Goal: Task Accomplishment & Management: Use online tool/utility

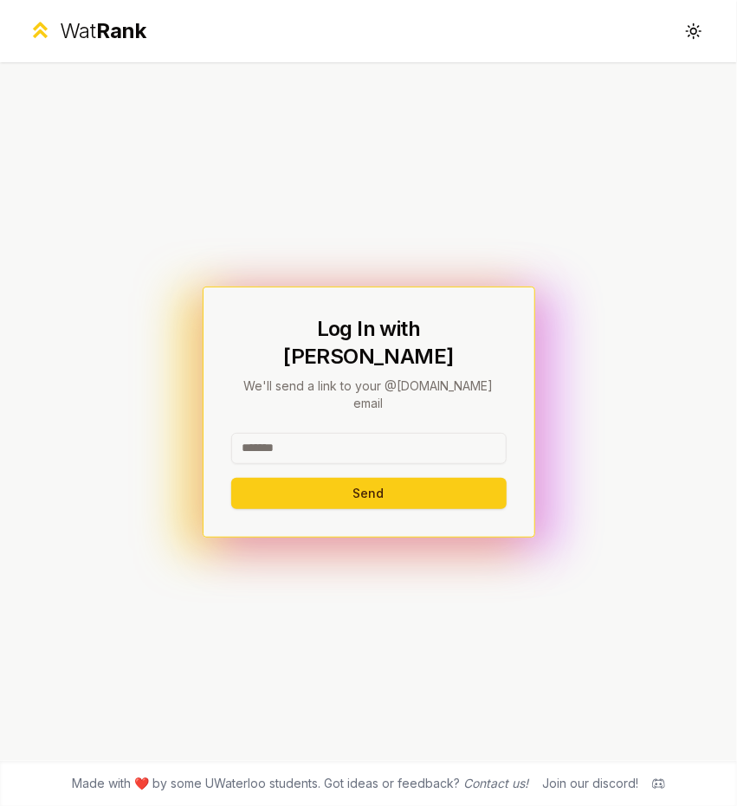
click at [337, 433] on input at bounding box center [368, 448] width 275 height 31
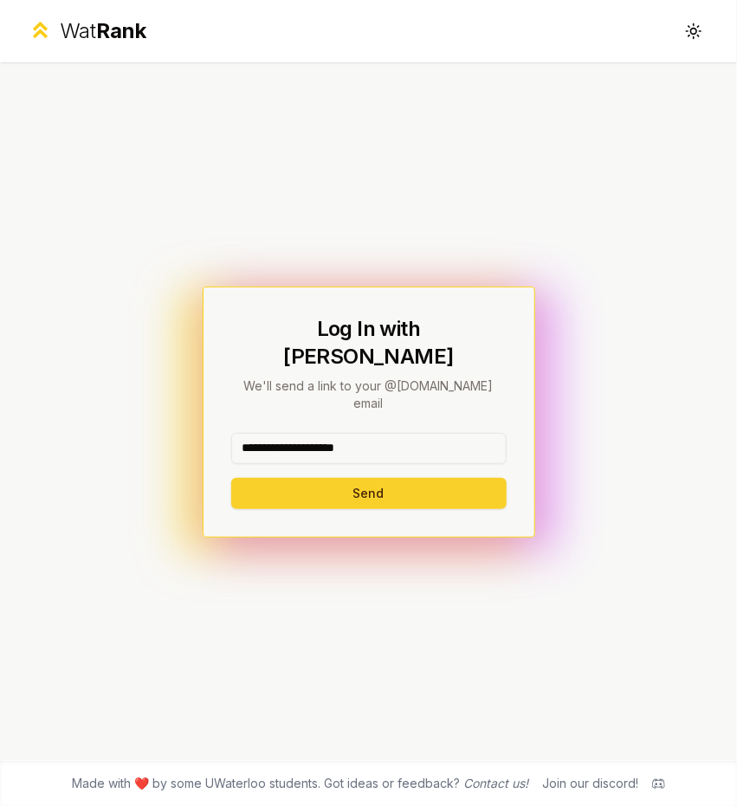
click at [329, 478] on button "Send" at bounding box center [368, 493] width 275 height 31
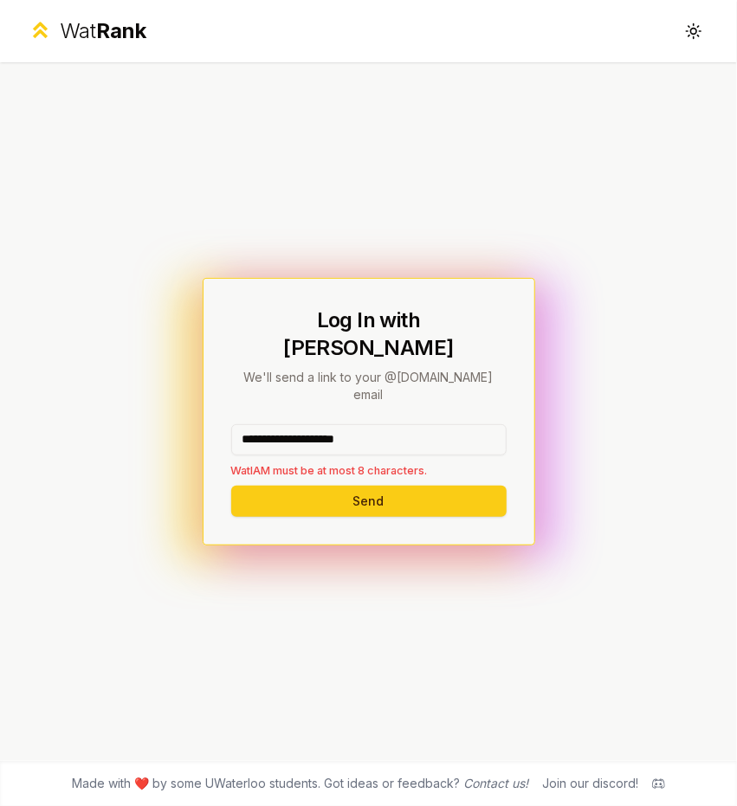
click at [408, 425] on input "**********" at bounding box center [368, 439] width 275 height 31
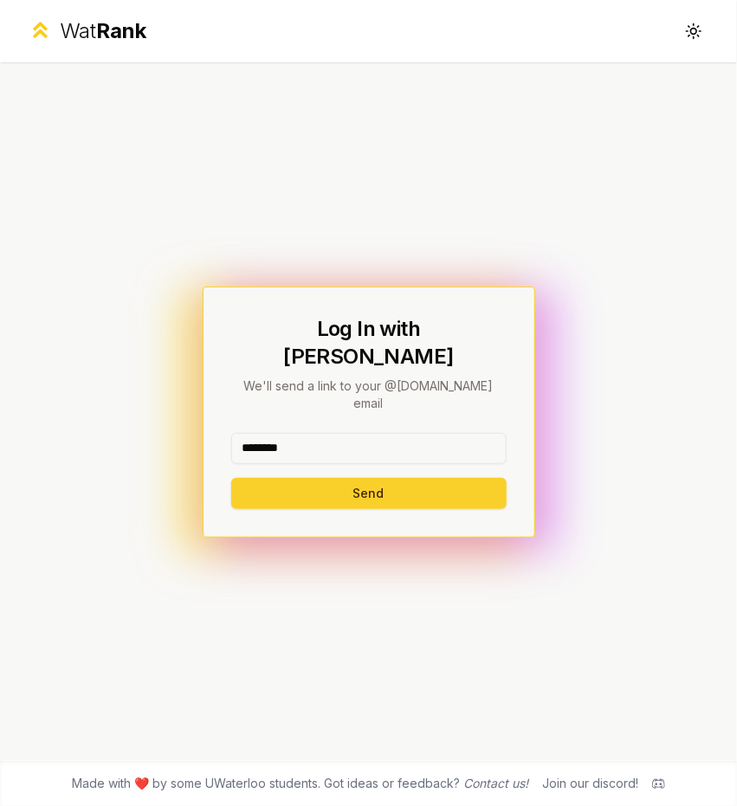
type input "********"
click at [381, 478] on button "Send" at bounding box center [368, 493] width 275 height 31
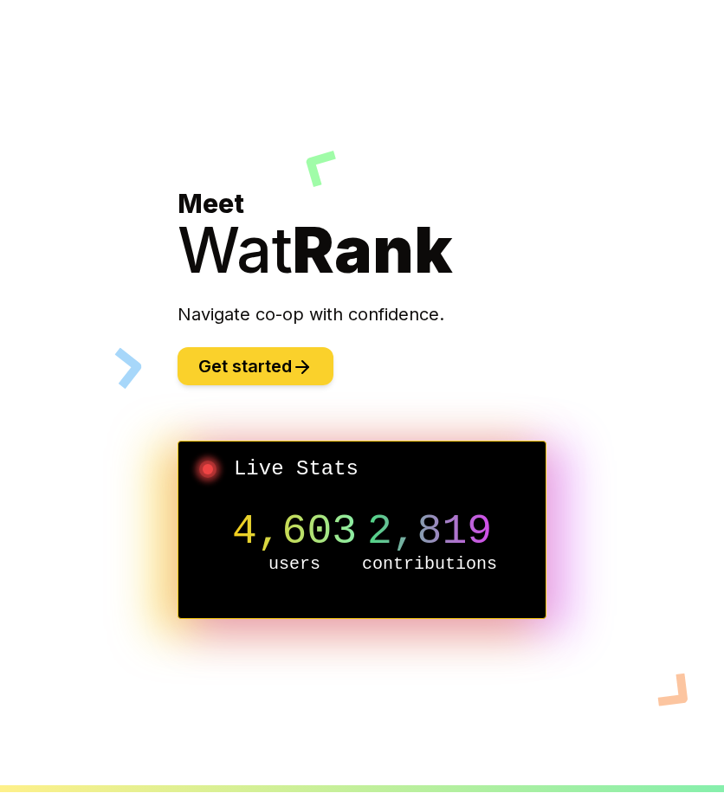
click at [256, 360] on button "Get started" at bounding box center [255, 366] width 156 height 38
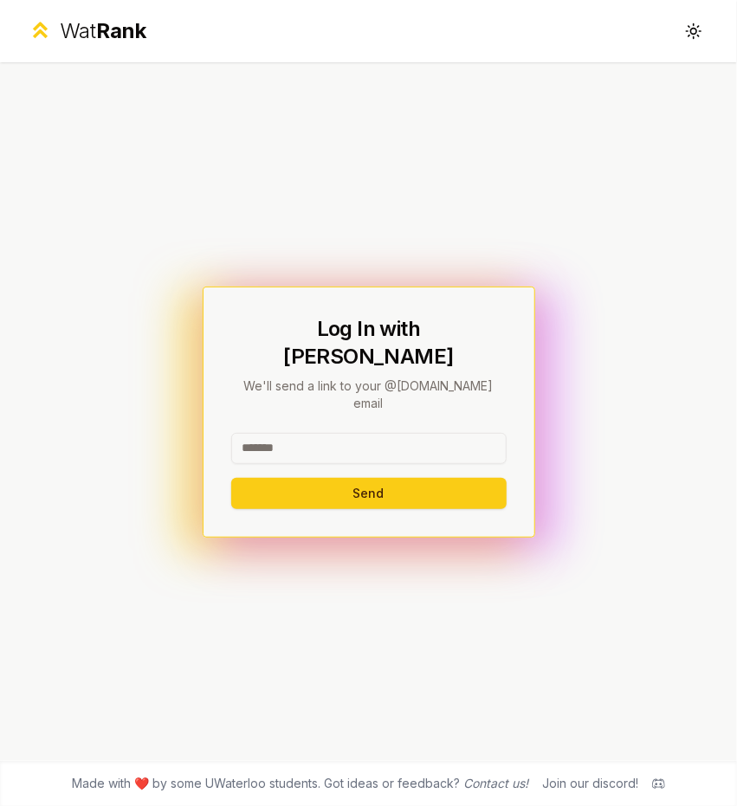
click at [320, 433] on input at bounding box center [368, 448] width 275 height 31
click at [695, 36] on icon at bounding box center [693, 31] width 16 height 16
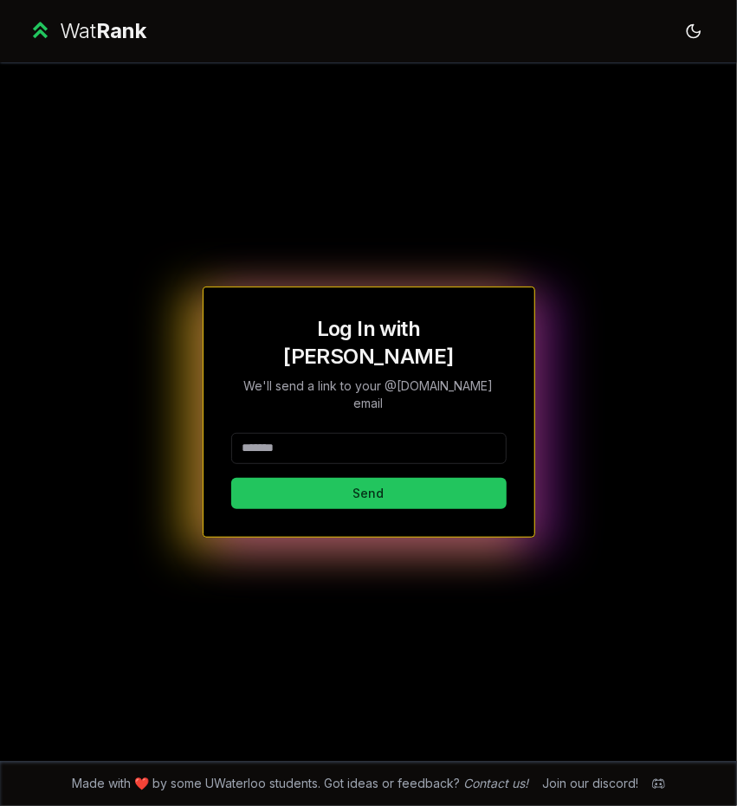
click at [348, 433] on input at bounding box center [368, 448] width 275 height 31
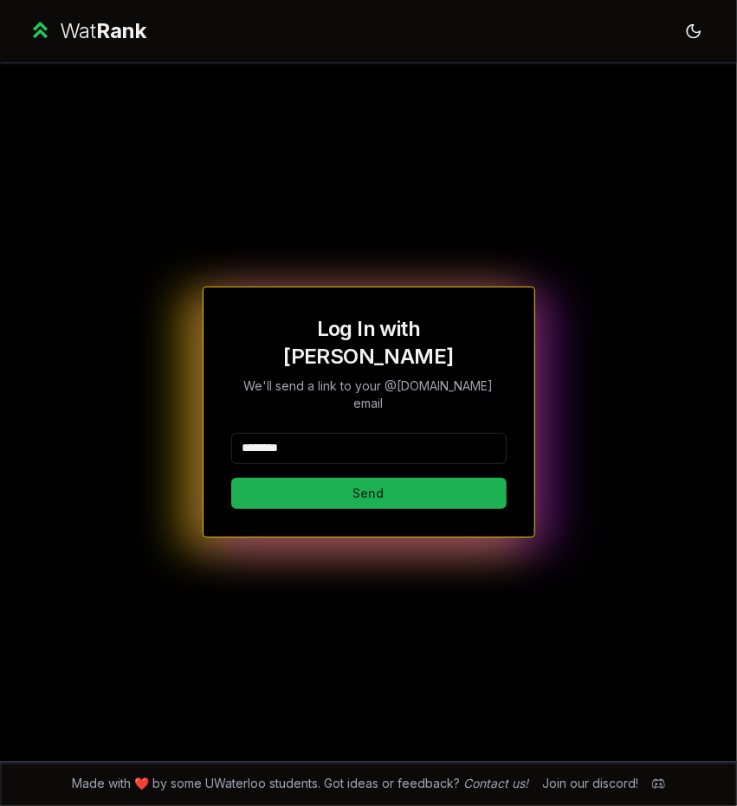
type input "********"
click at [339, 479] on button "Send" at bounding box center [368, 493] width 275 height 31
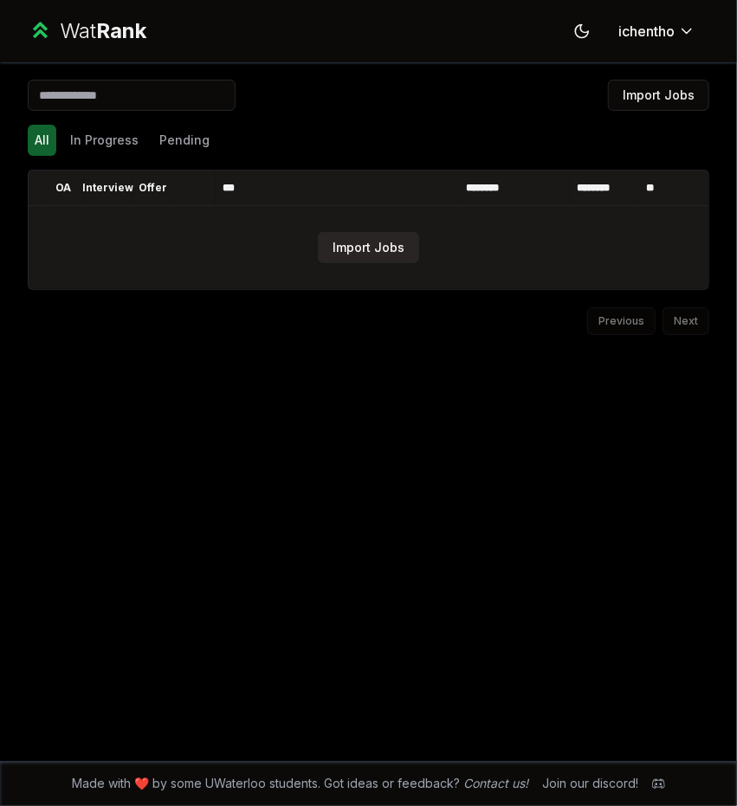
click at [391, 248] on button "Import Jobs" at bounding box center [368, 247] width 101 height 31
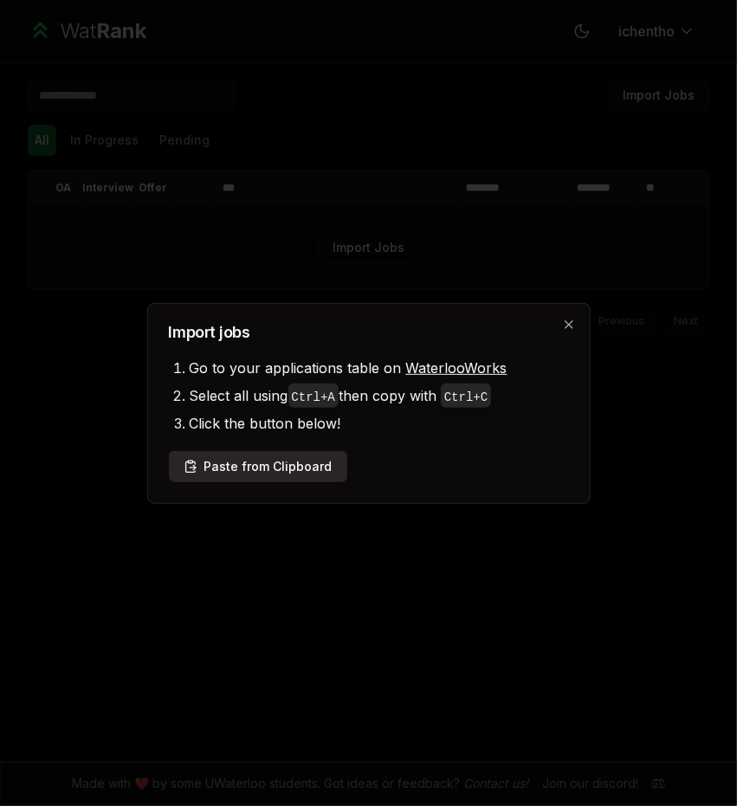
click at [281, 463] on button "Paste from Clipboard" at bounding box center [258, 466] width 178 height 31
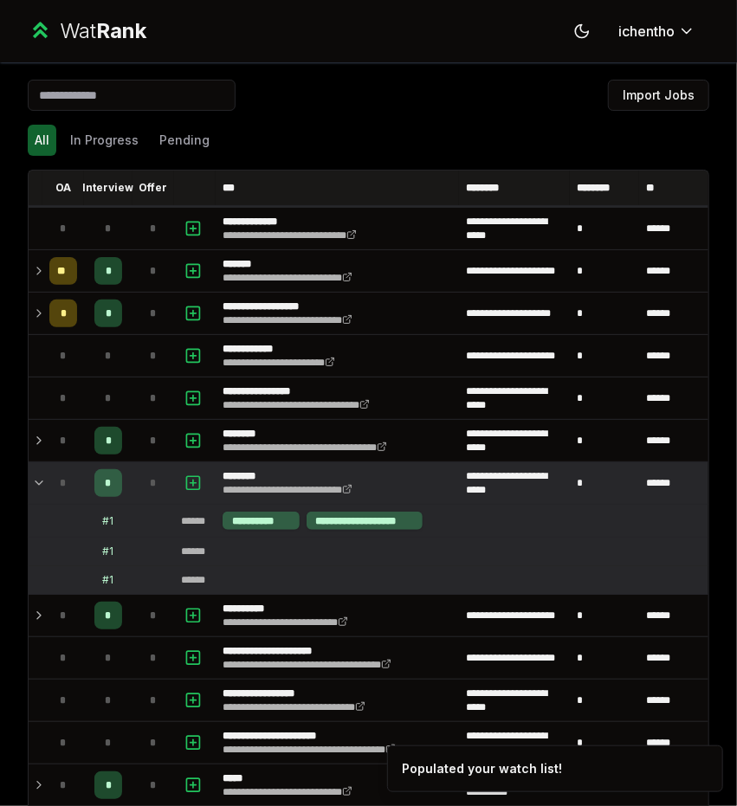
click at [412, 143] on div "All In Progress Pending" at bounding box center [368, 140] width 681 height 31
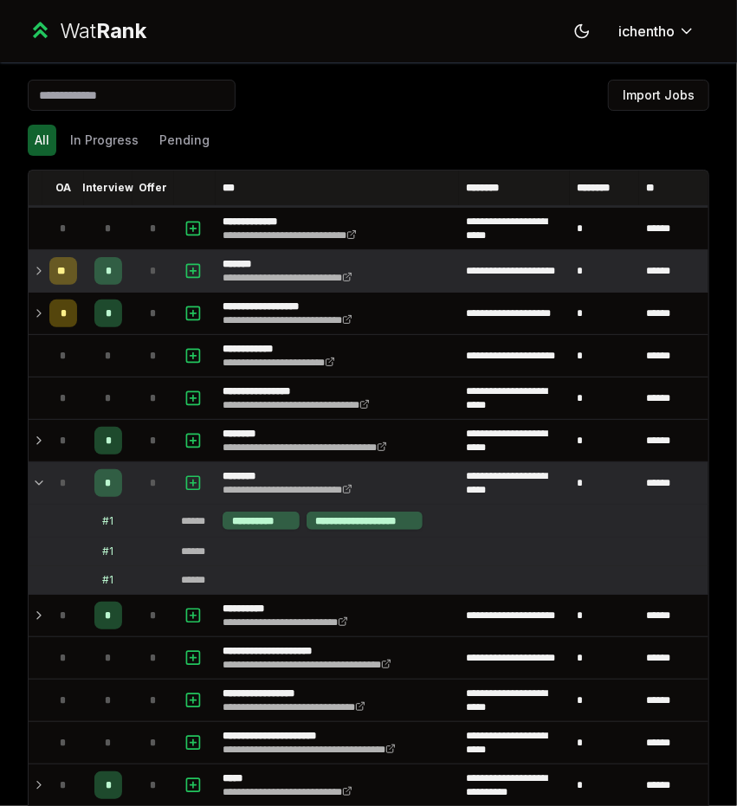
click at [39, 268] on icon at bounding box center [39, 271] width 14 height 21
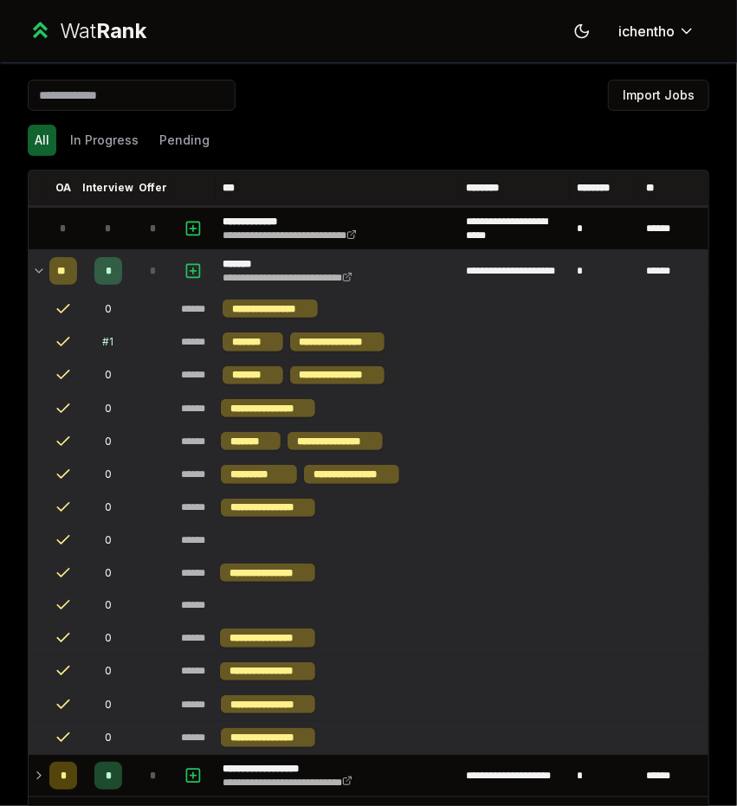
click at [40, 269] on icon at bounding box center [39, 271] width 14 height 21
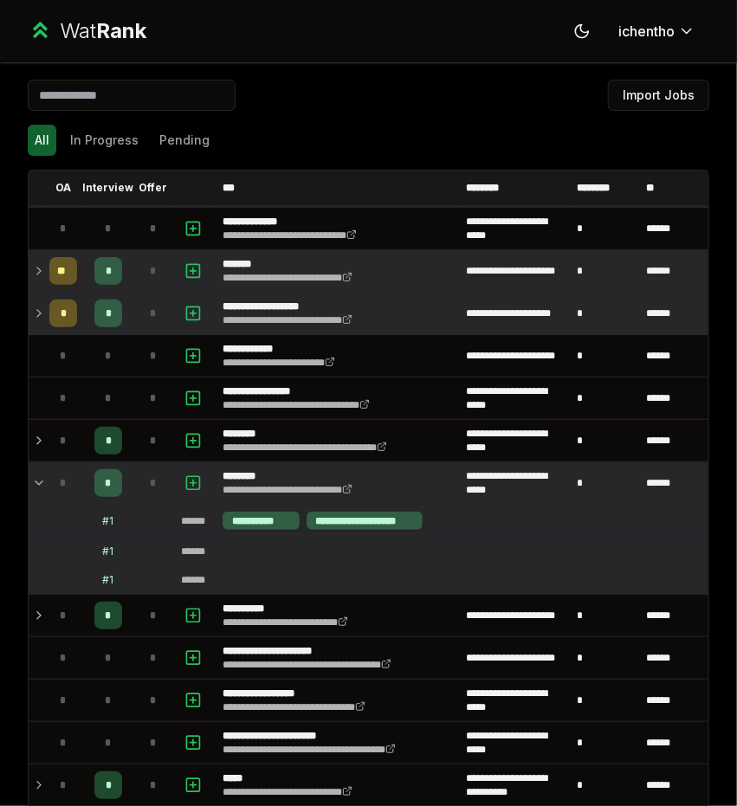
click at [42, 316] on td "*" at bounding box center [63, 314] width 42 height 42
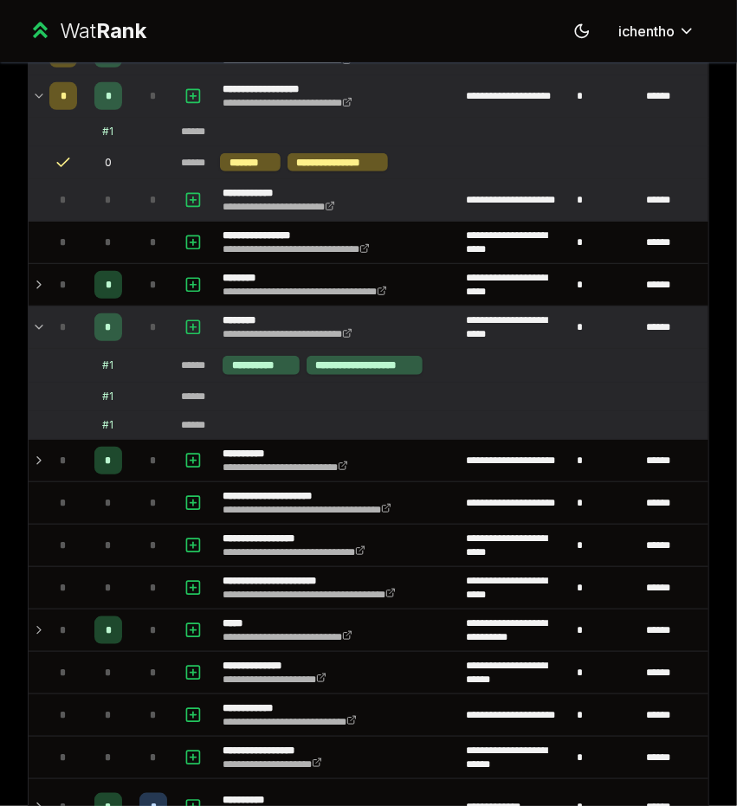
scroll to position [219, 0]
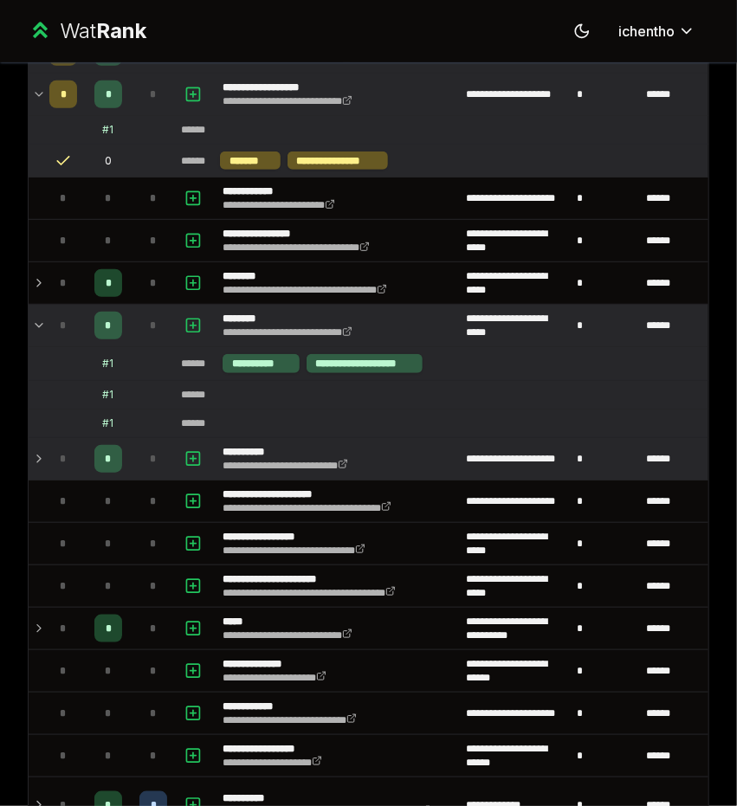
click at [45, 451] on td "*" at bounding box center [63, 459] width 42 height 42
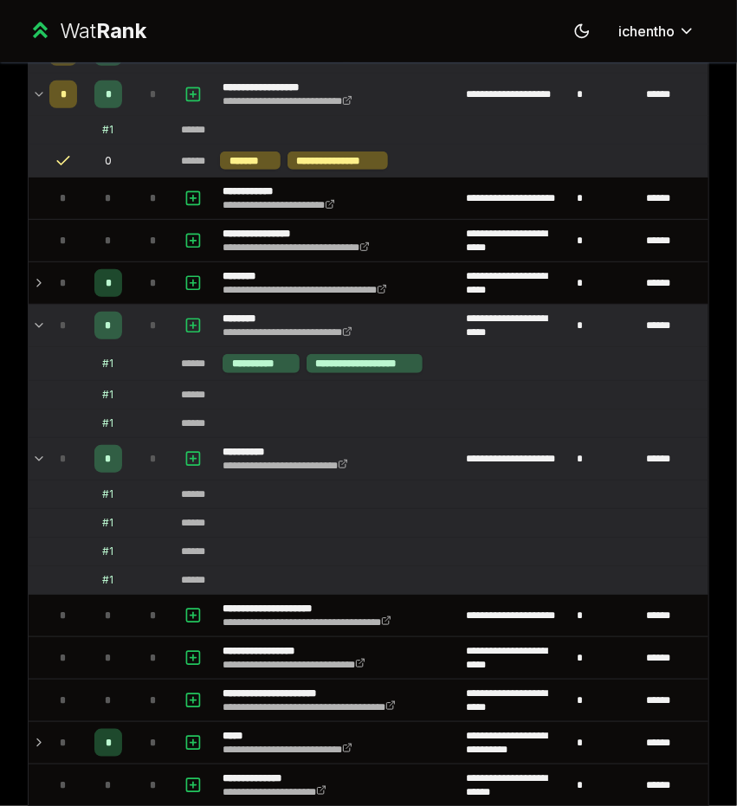
click at [45, 453] on td "*" at bounding box center [63, 459] width 42 height 42
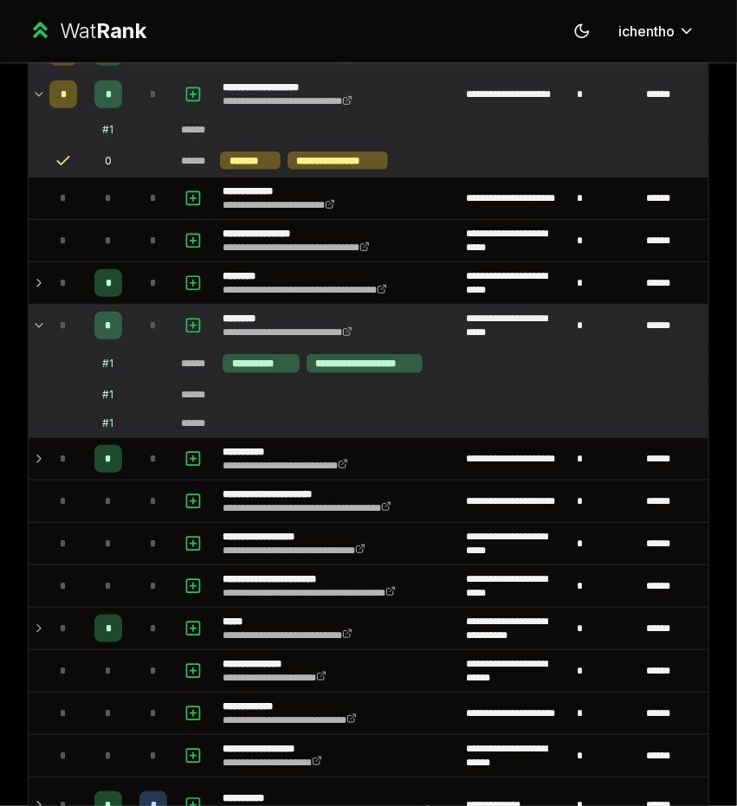
click at [42, 321] on td "*" at bounding box center [63, 326] width 42 height 42
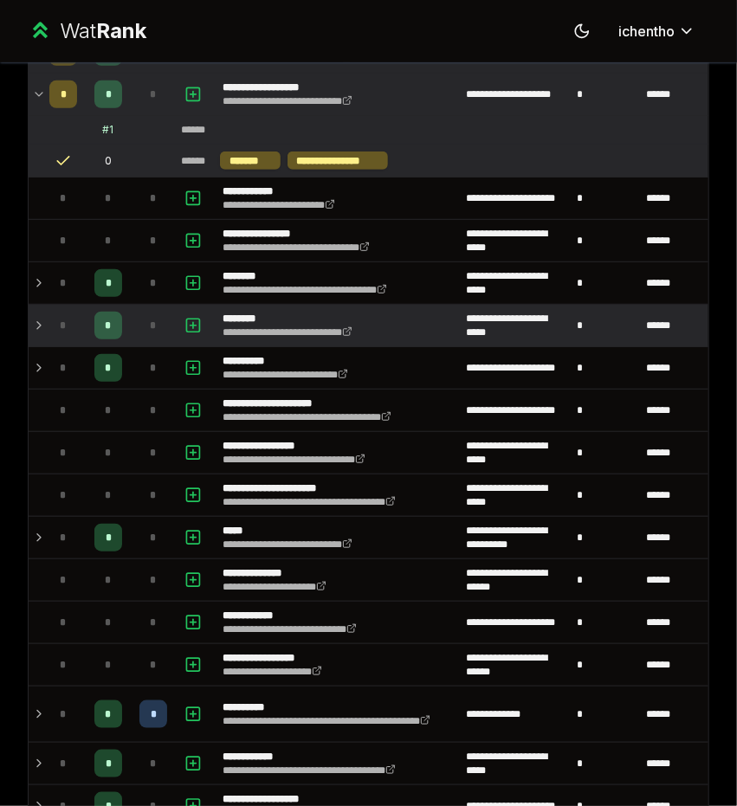
scroll to position [0, 0]
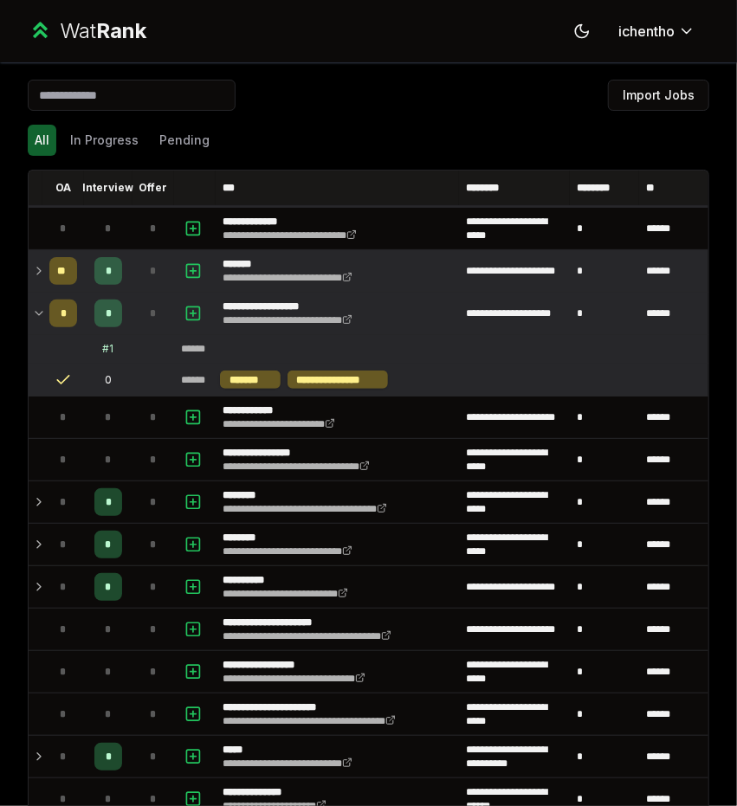
click at [42, 312] on icon at bounding box center [38, 313] width 7 height 3
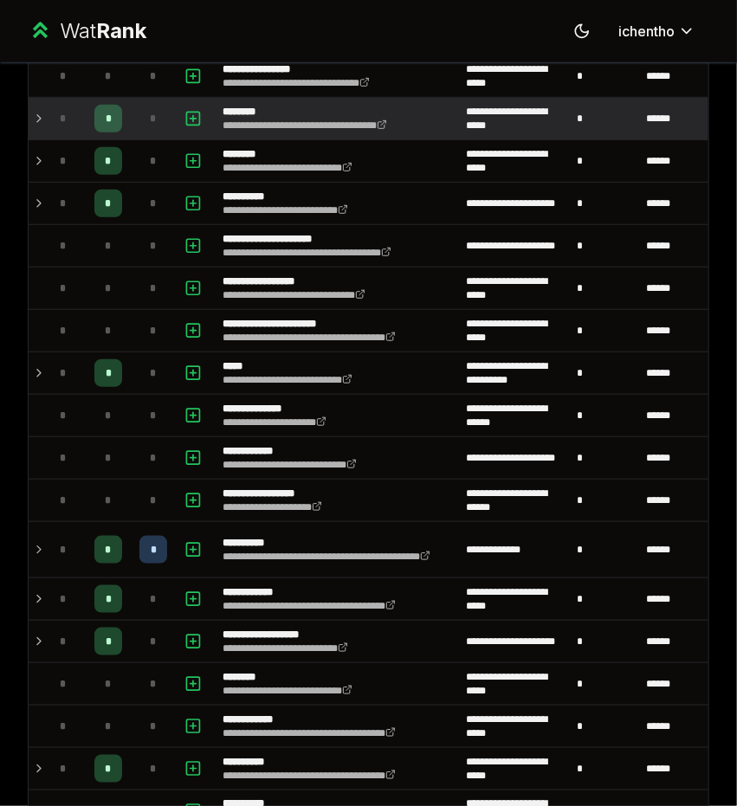
scroll to position [325, 0]
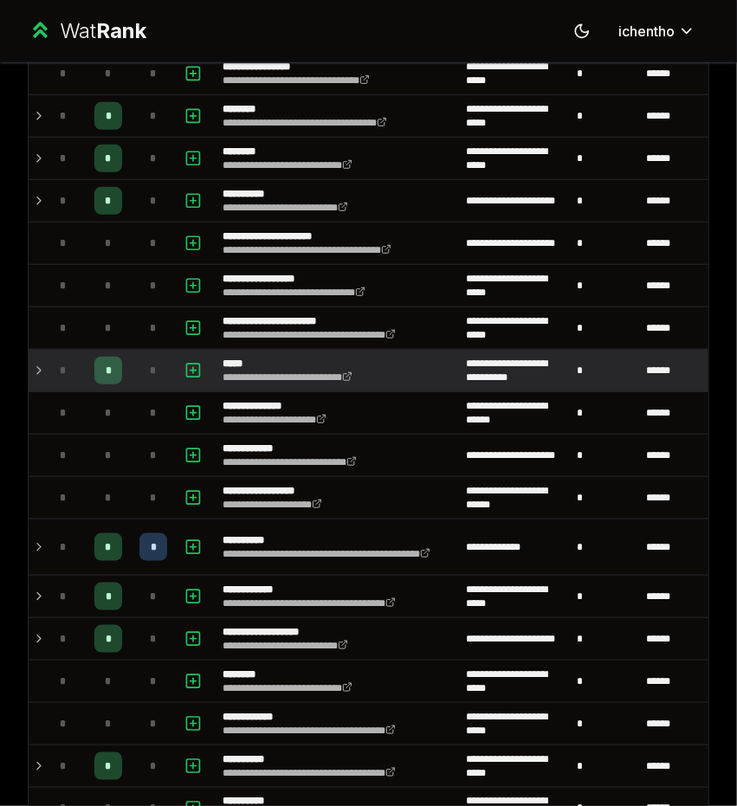
click at [42, 370] on td "*" at bounding box center [63, 371] width 42 height 42
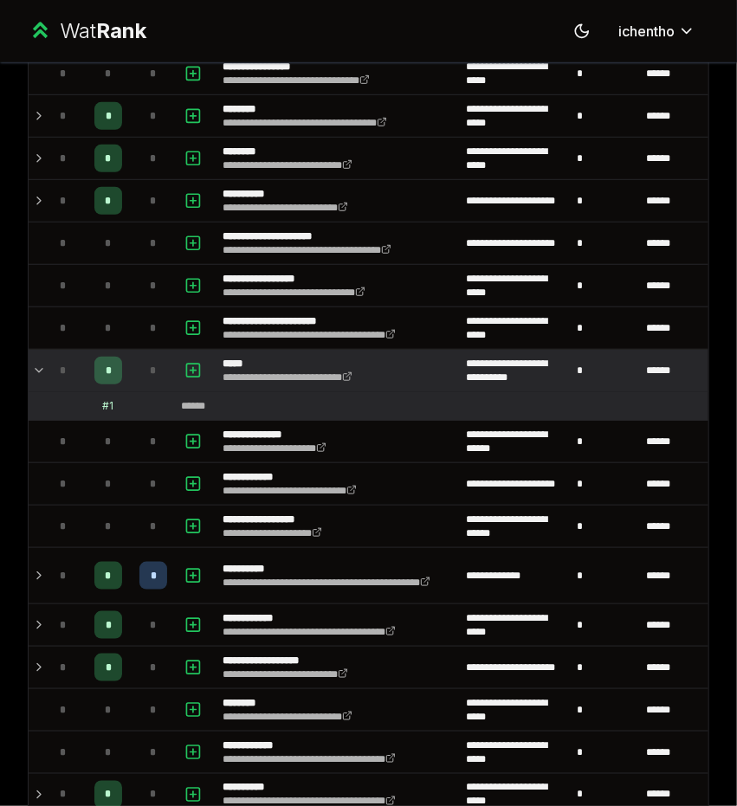
click at [42, 370] on td "*" at bounding box center [63, 371] width 42 height 42
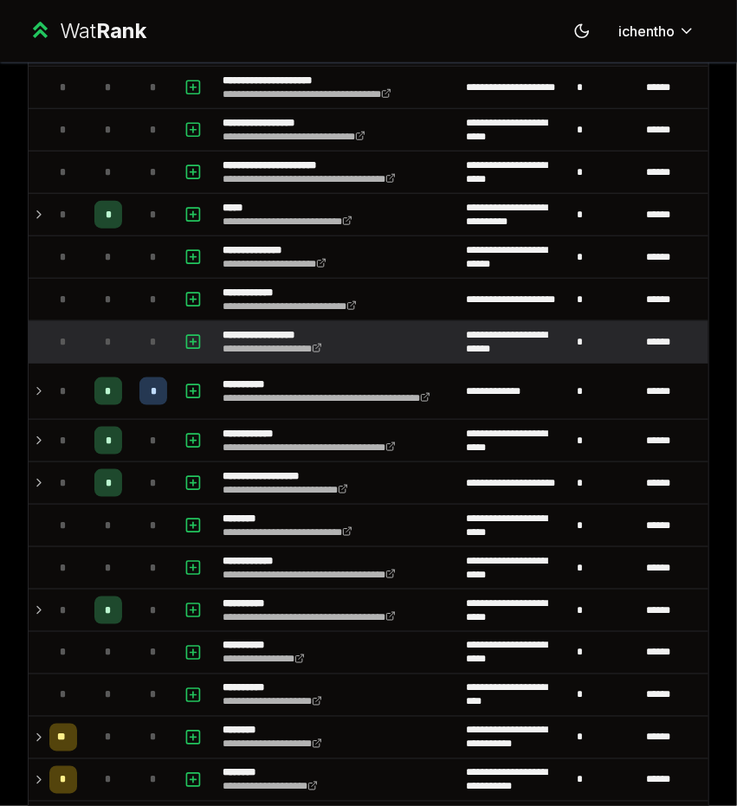
scroll to position [482, 0]
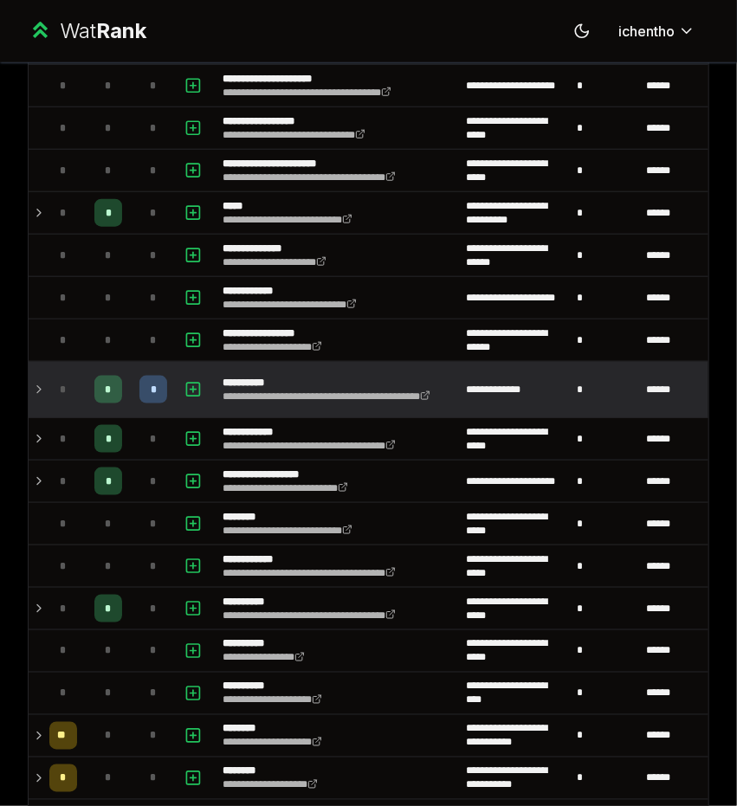
click at [54, 390] on div "*" at bounding box center [63, 390] width 28 height 28
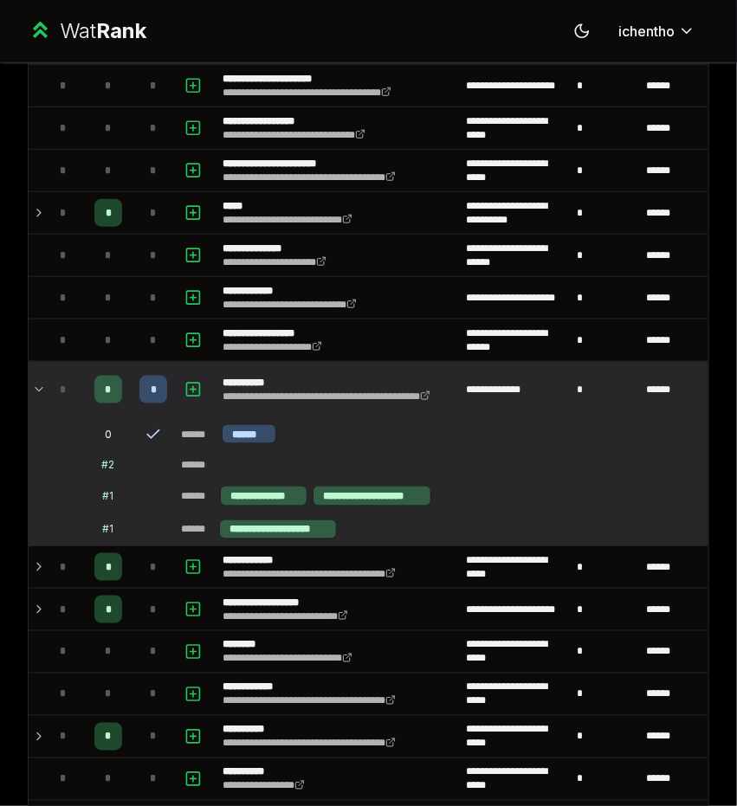
click at [54, 390] on div "*" at bounding box center [63, 390] width 28 height 28
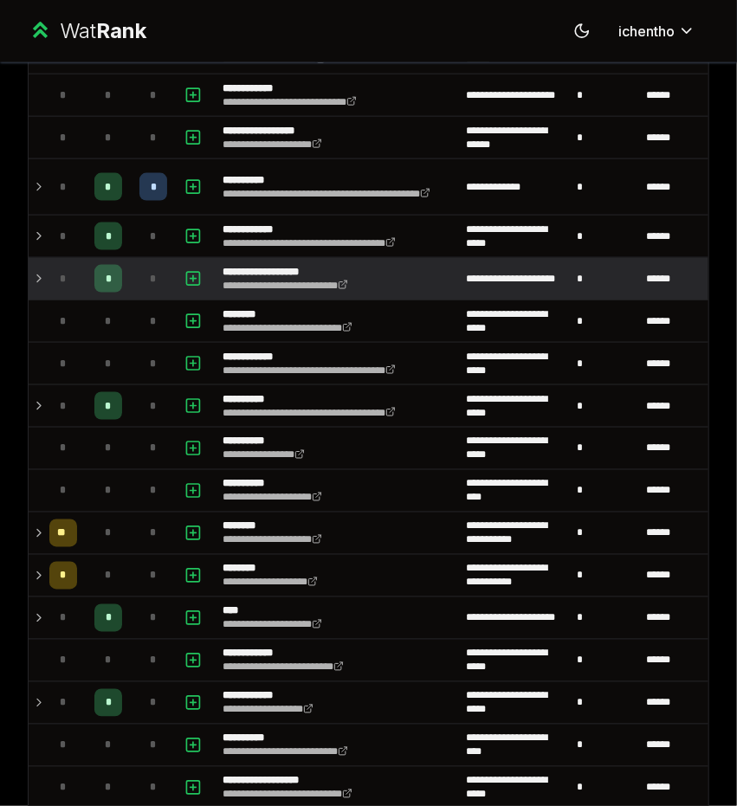
scroll to position [687, 0]
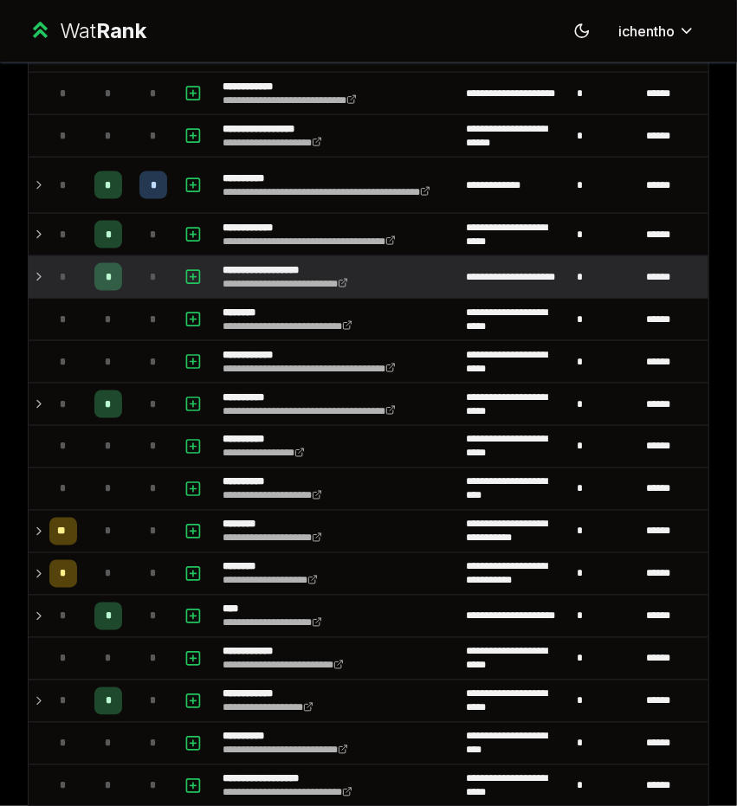
click at [60, 270] on span "*" at bounding box center [63, 277] width 7 height 14
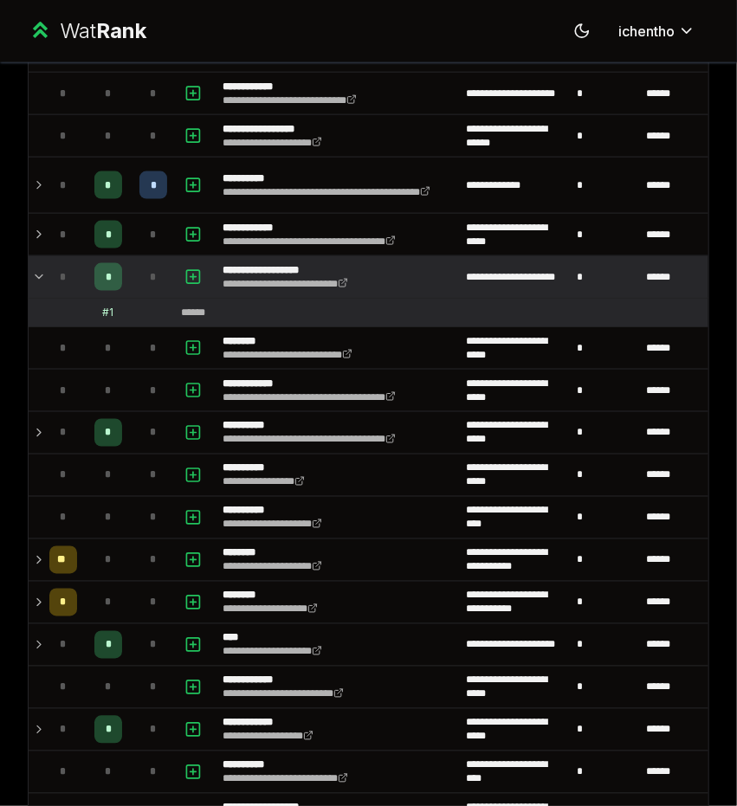
click at [52, 273] on div "*" at bounding box center [63, 277] width 28 height 28
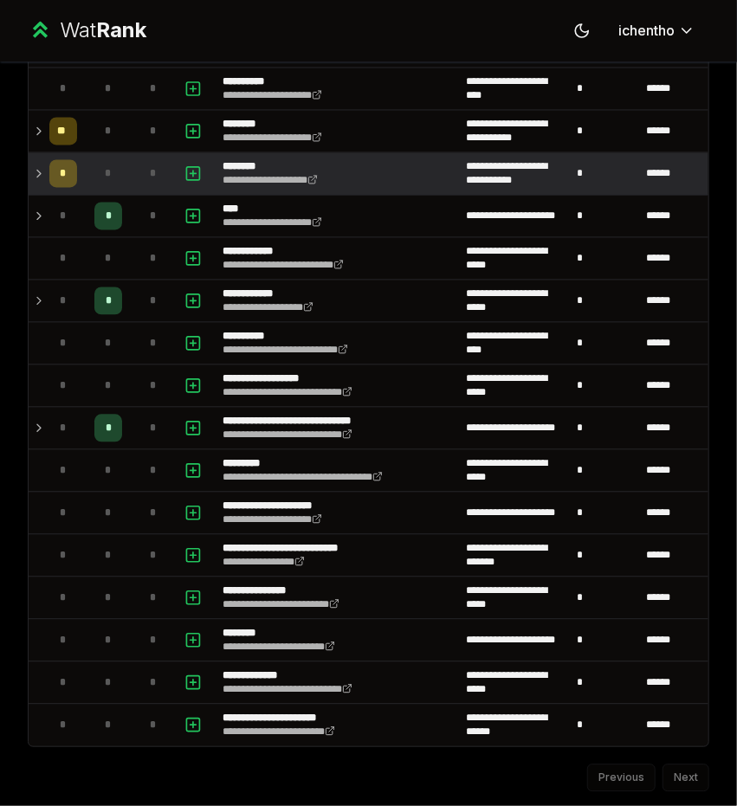
scroll to position [1089, 0]
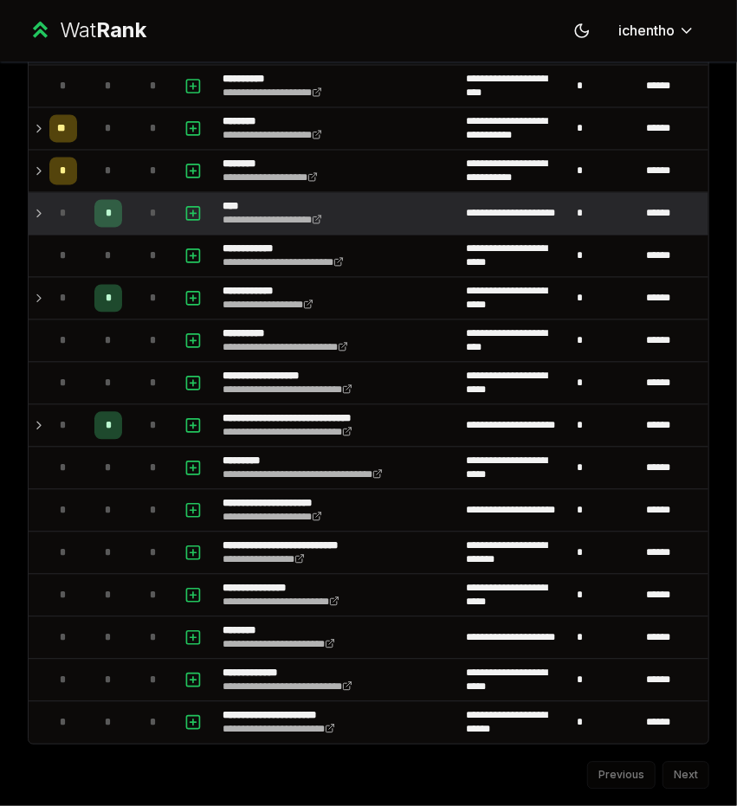
click at [42, 203] on icon at bounding box center [39, 213] width 14 height 21
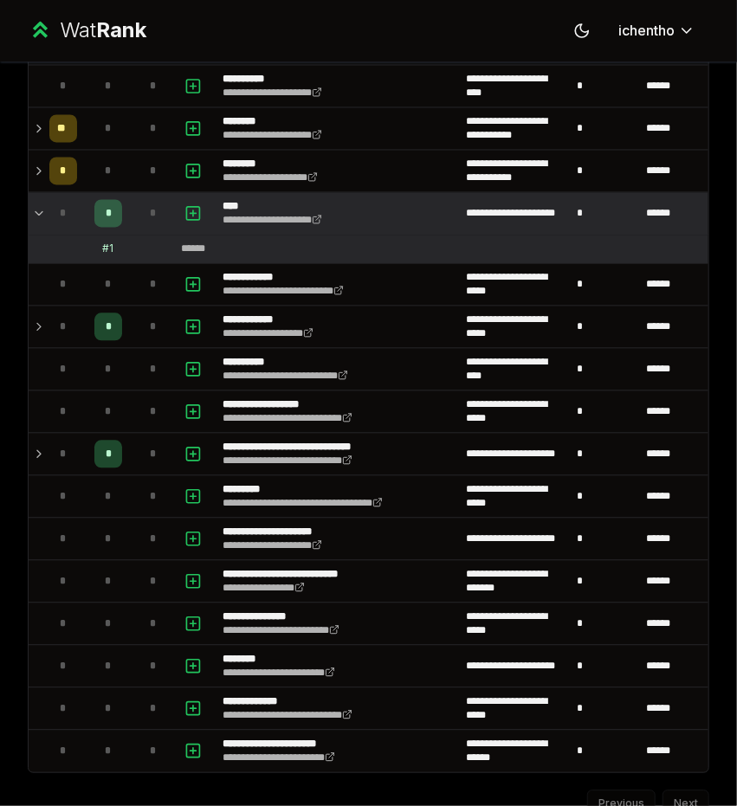
click at [42, 203] on icon at bounding box center [39, 213] width 14 height 21
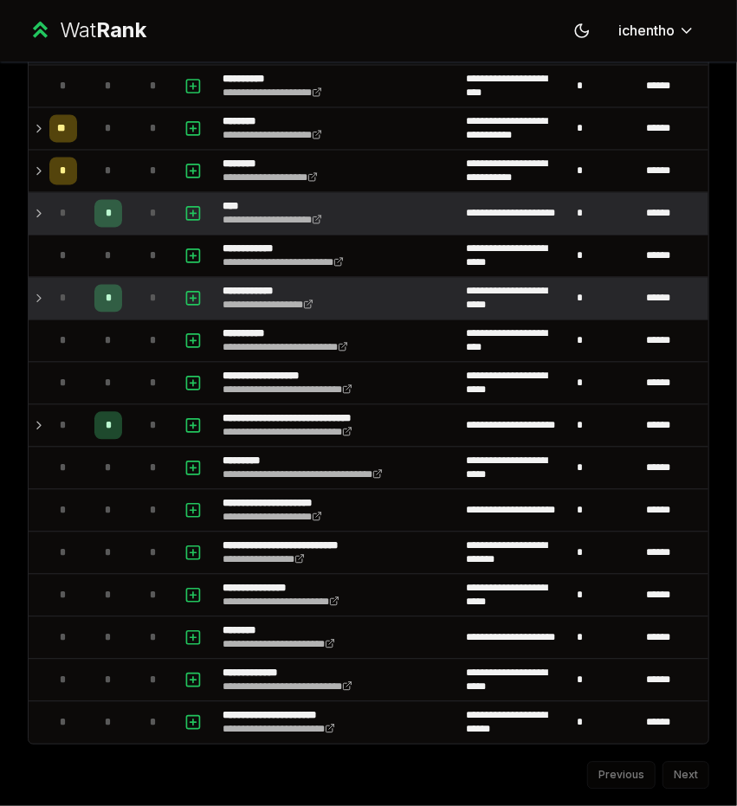
click at [38, 294] on icon at bounding box center [39, 298] width 14 height 21
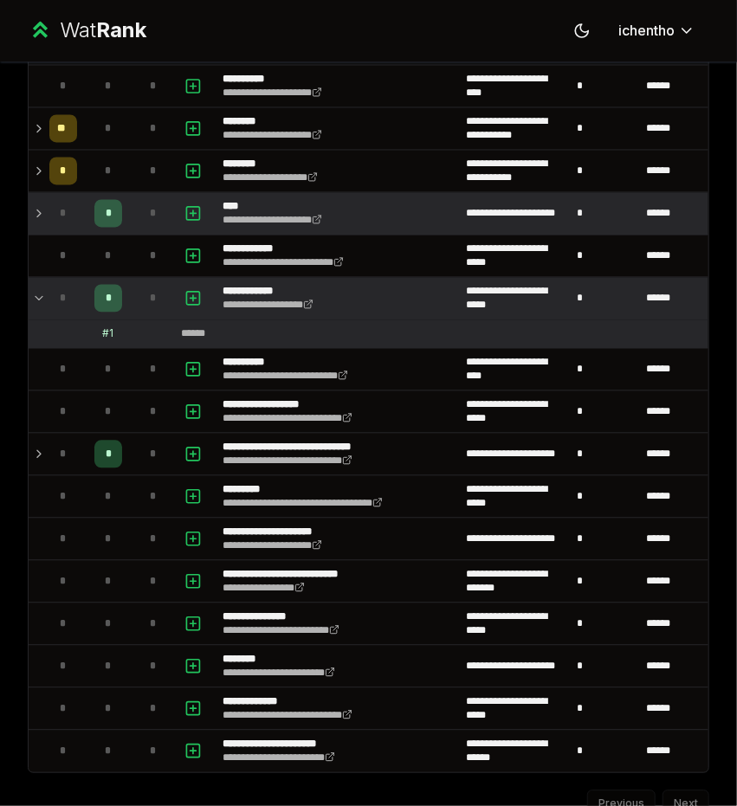
click at [39, 295] on icon at bounding box center [39, 298] width 14 height 21
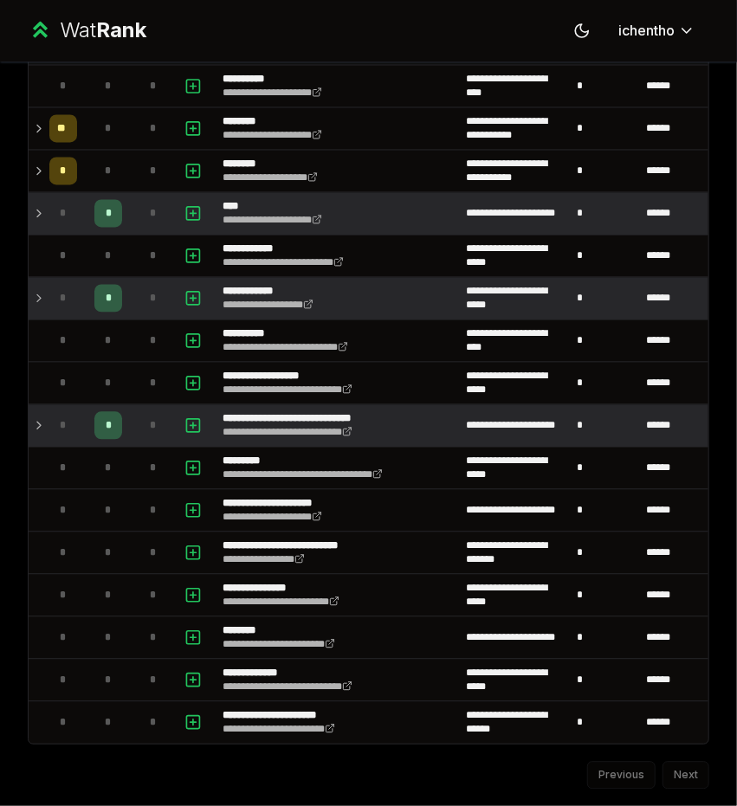
click at [42, 415] on td "*" at bounding box center [63, 426] width 42 height 42
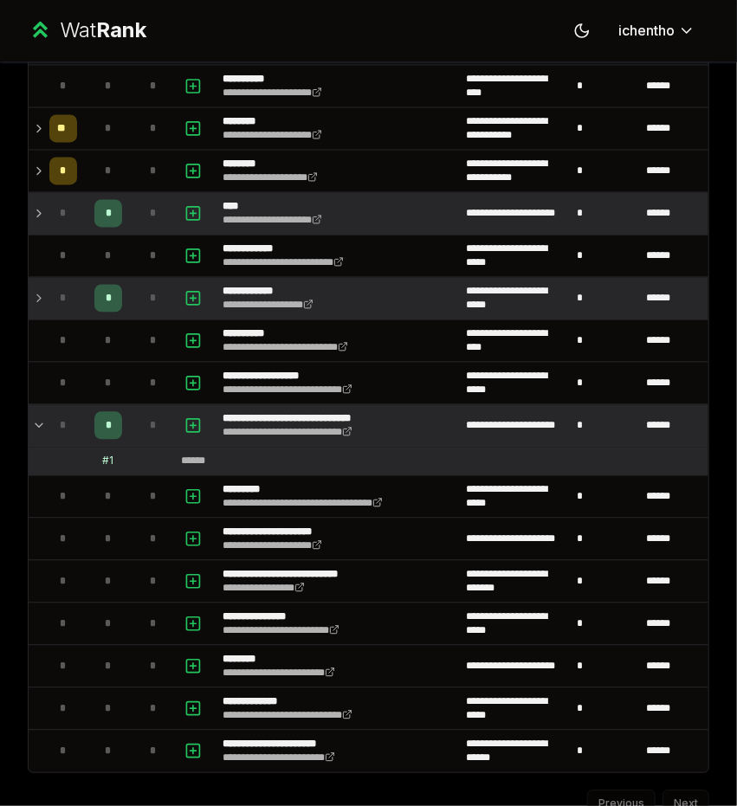
click at [42, 415] on td "*" at bounding box center [63, 426] width 42 height 42
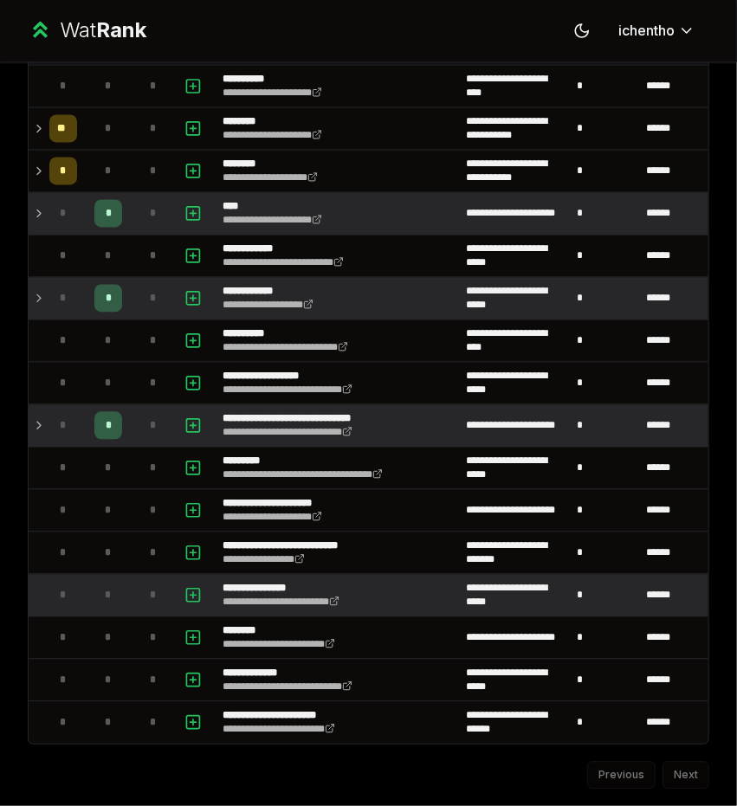
click at [248, 582] on p "**********" at bounding box center [292, 589] width 139 height 14
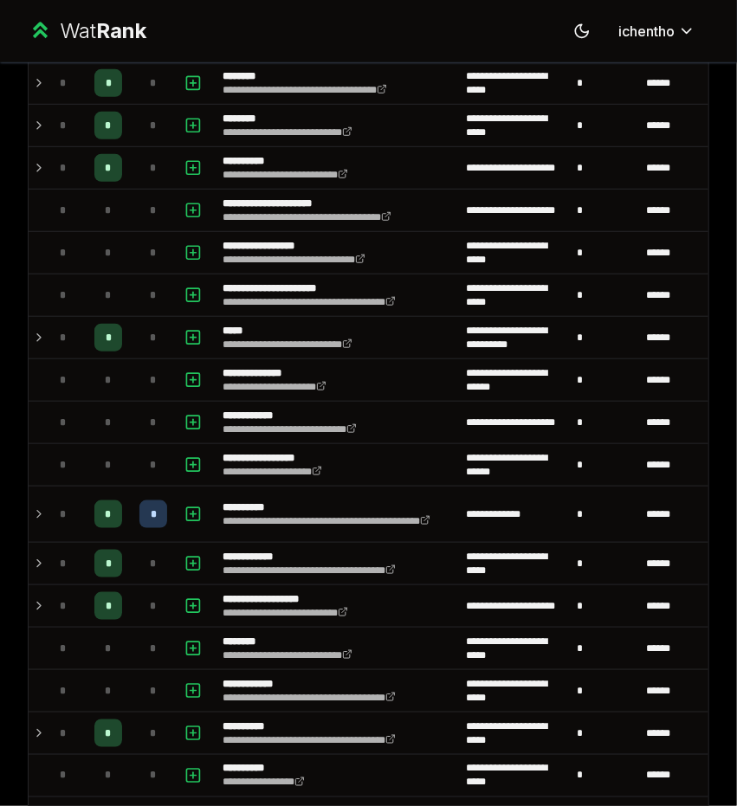
scroll to position [0, 0]
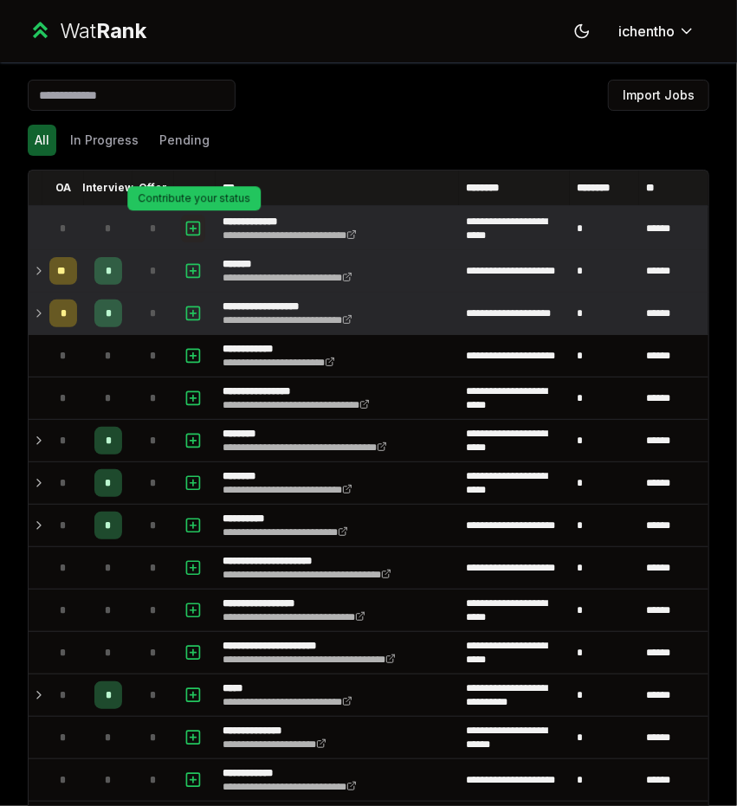
click at [194, 225] on icon "button" at bounding box center [192, 228] width 17 height 21
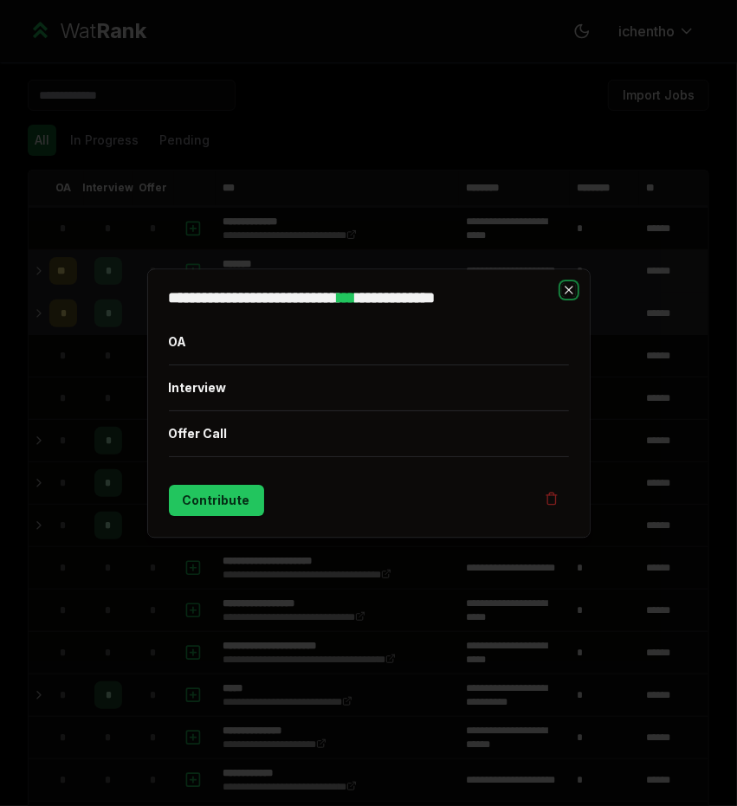
click at [573, 292] on icon "button" at bounding box center [569, 290] width 14 height 14
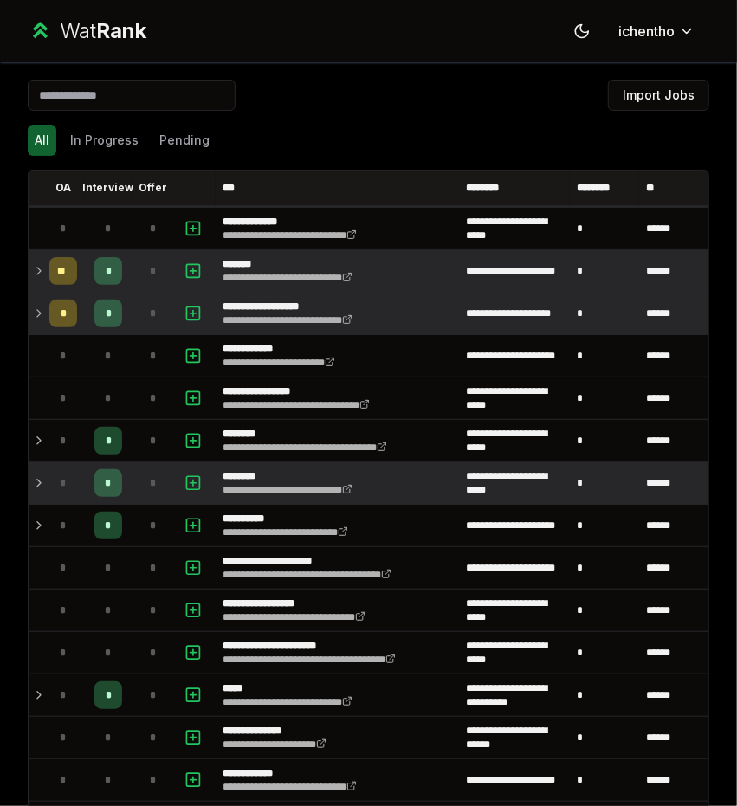
click at [45, 481] on td "*" at bounding box center [63, 483] width 42 height 42
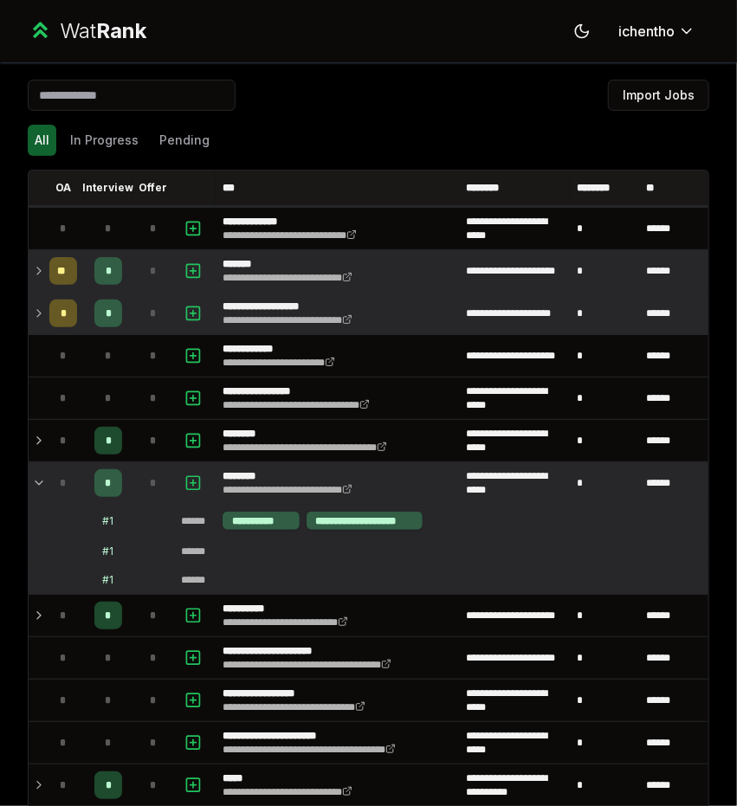
click at [36, 481] on icon at bounding box center [39, 483] width 14 height 21
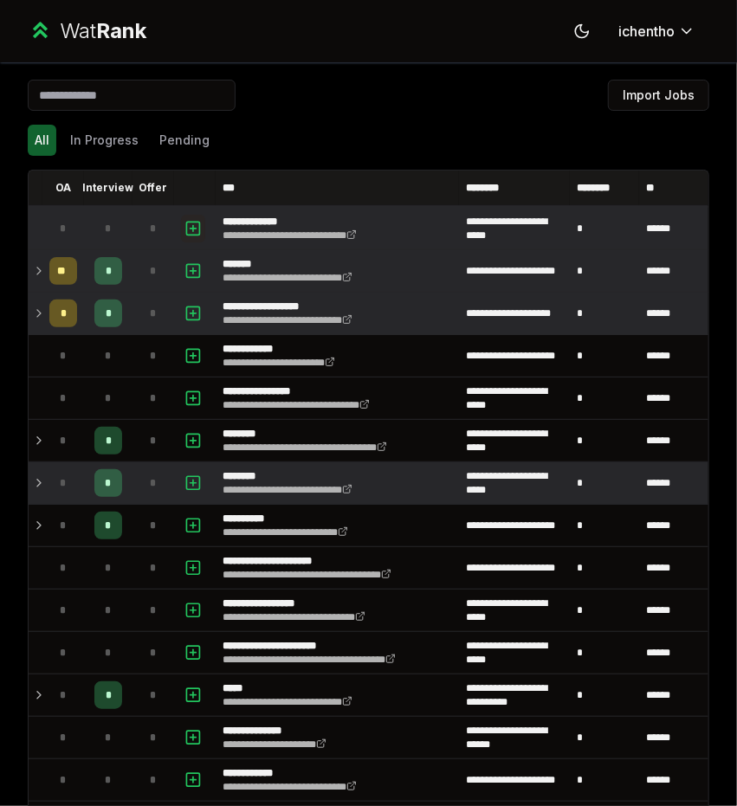
click at [198, 230] on rect "button" at bounding box center [193, 229] width 13 height 13
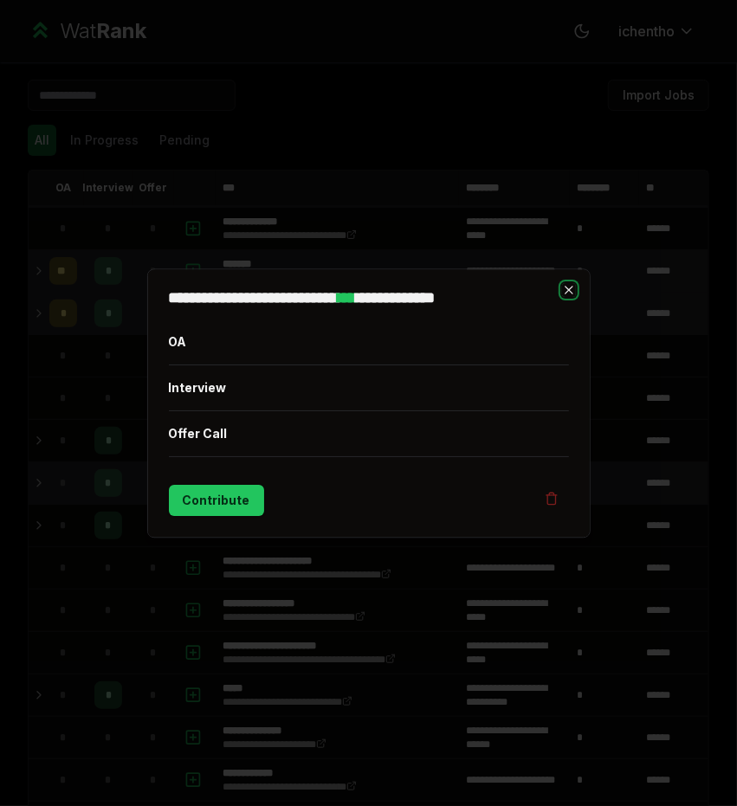
click at [567, 295] on icon "button" at bounding box center [569, 290] width 14 height 14
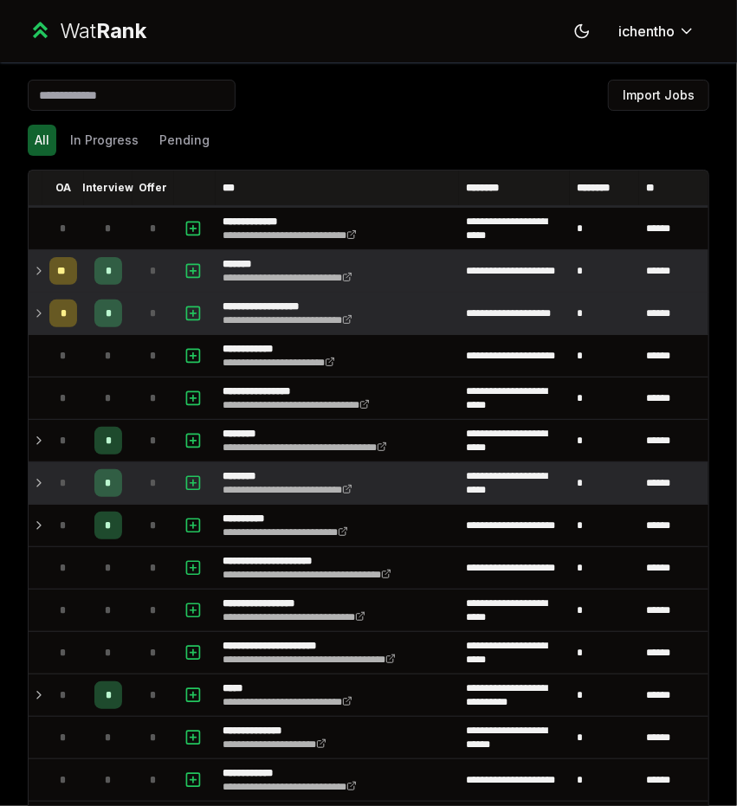
click at [35, 272] on icon at bounding box center [39, 271] width 14 height 21
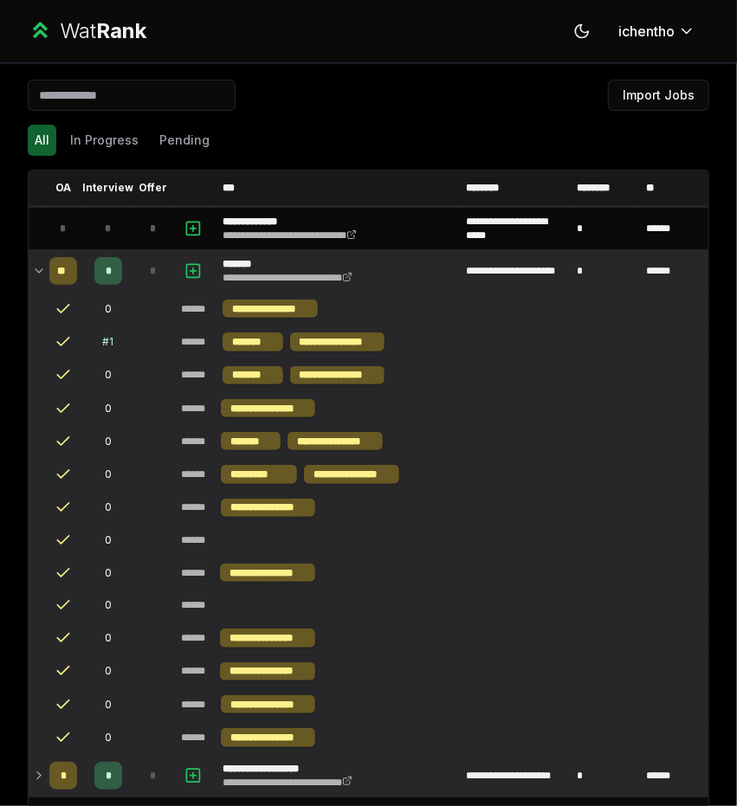
click at [34, 268] on icon at bounding box center [39, 271] width 14 height 21
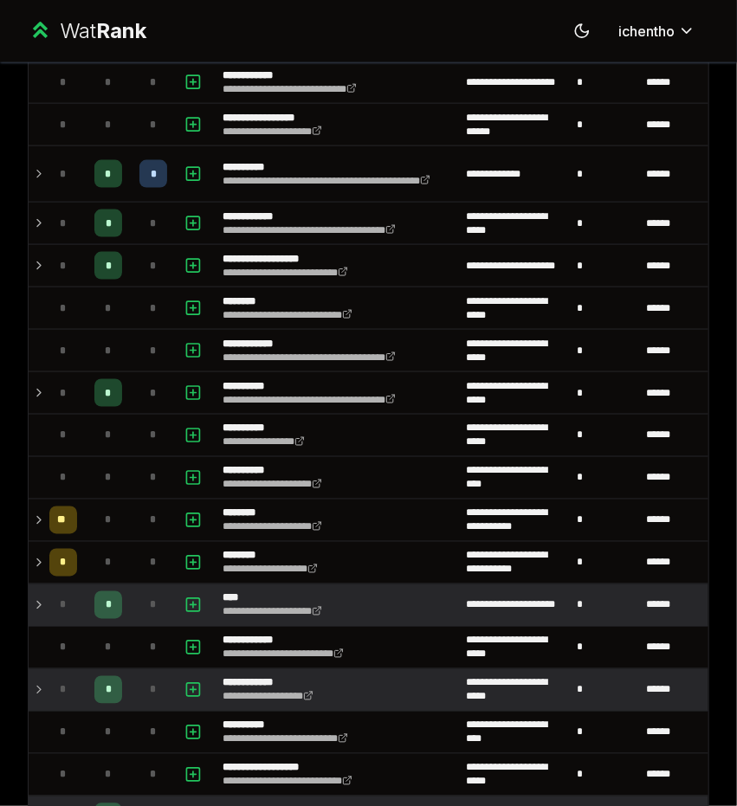
scroll to position [699, 0]
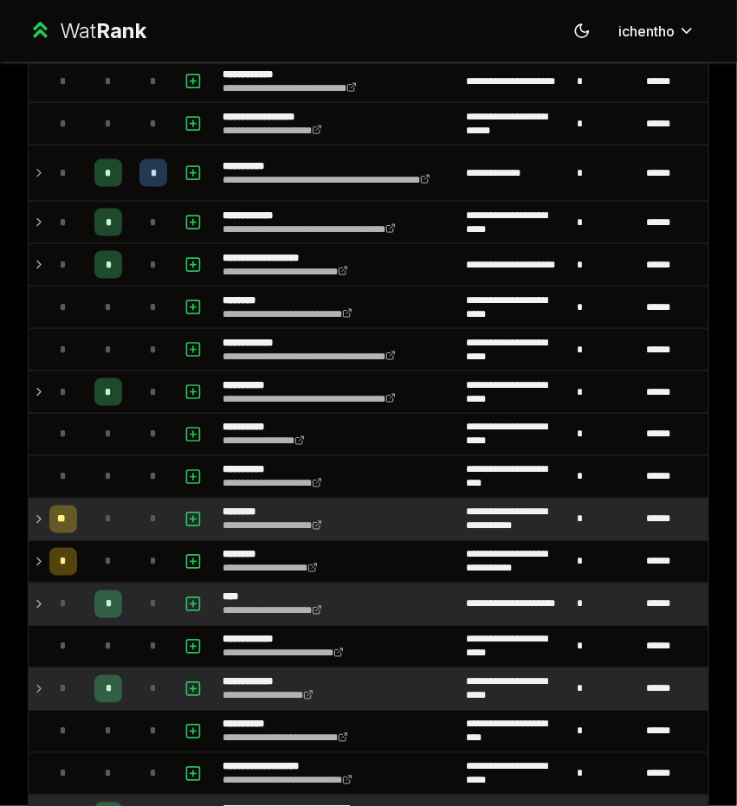
click at [35, 509] on icon at bounding box center [39, 519] width 14 height 21
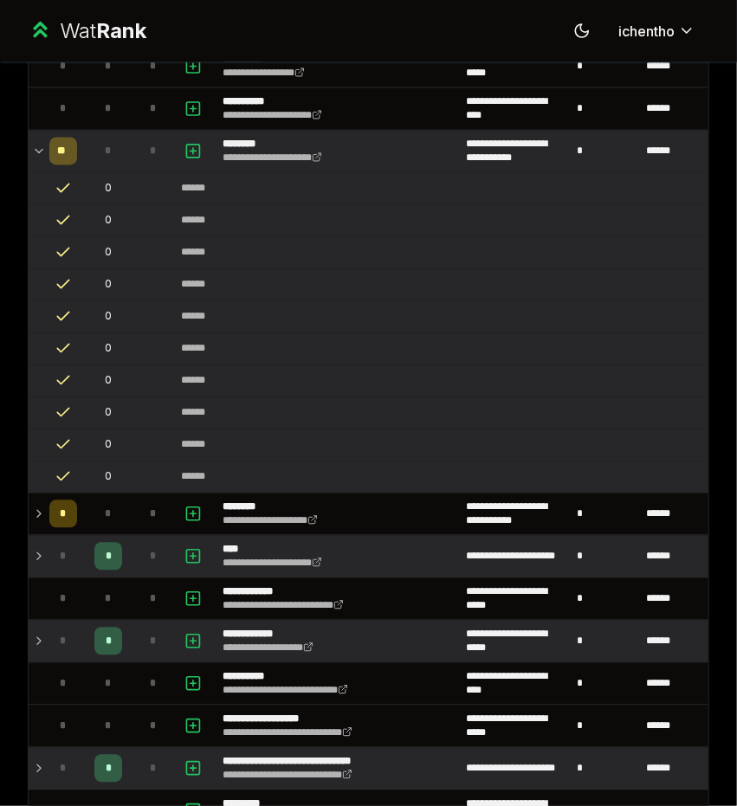
scroll to position [1068, 0]
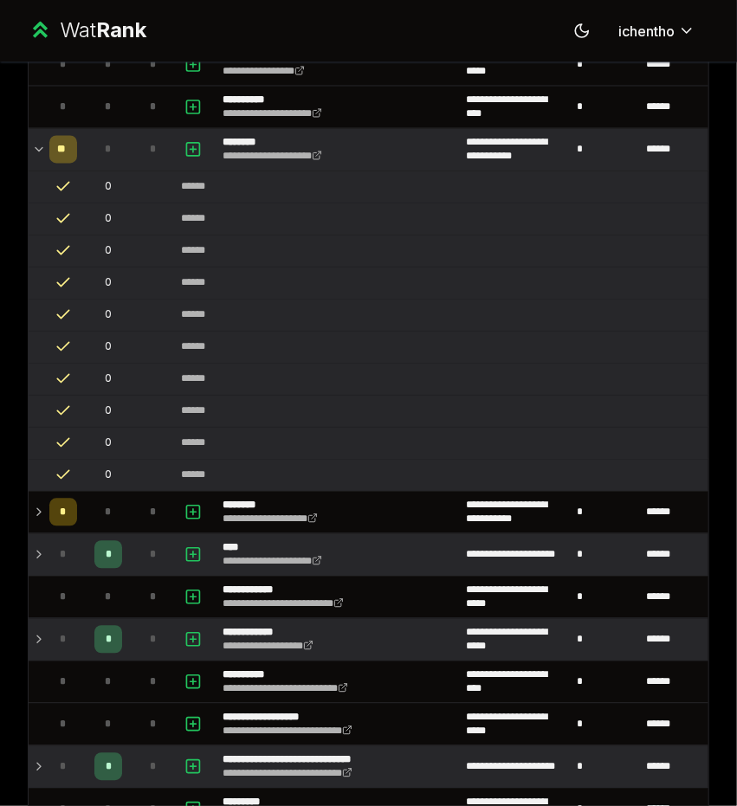
click at [42, 136] on td "**" at bounding box center [63, 150] width 42 height 42
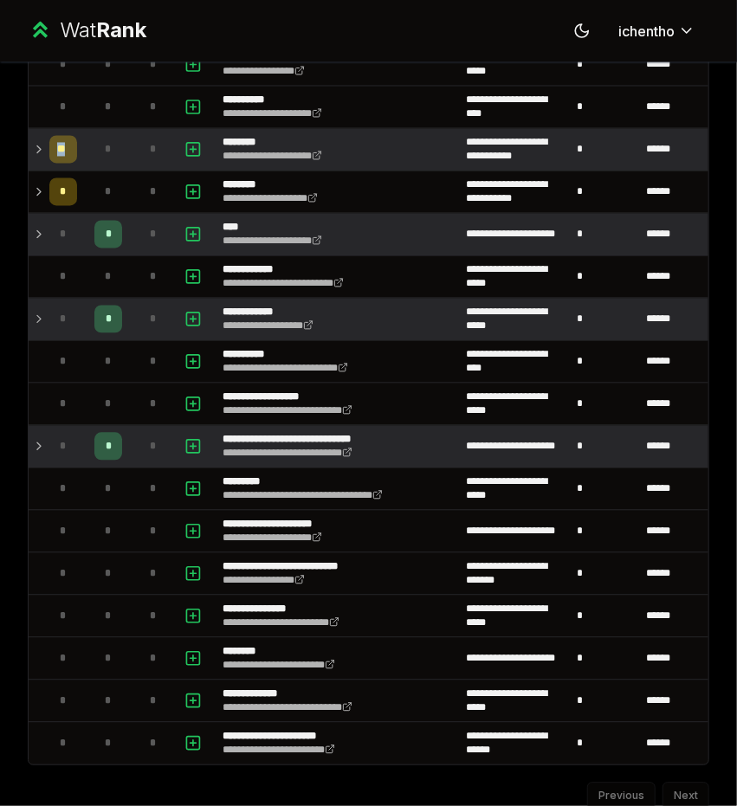
click at [42, 136] on td "**" at bounding box center [63, 150] width 42 height 42
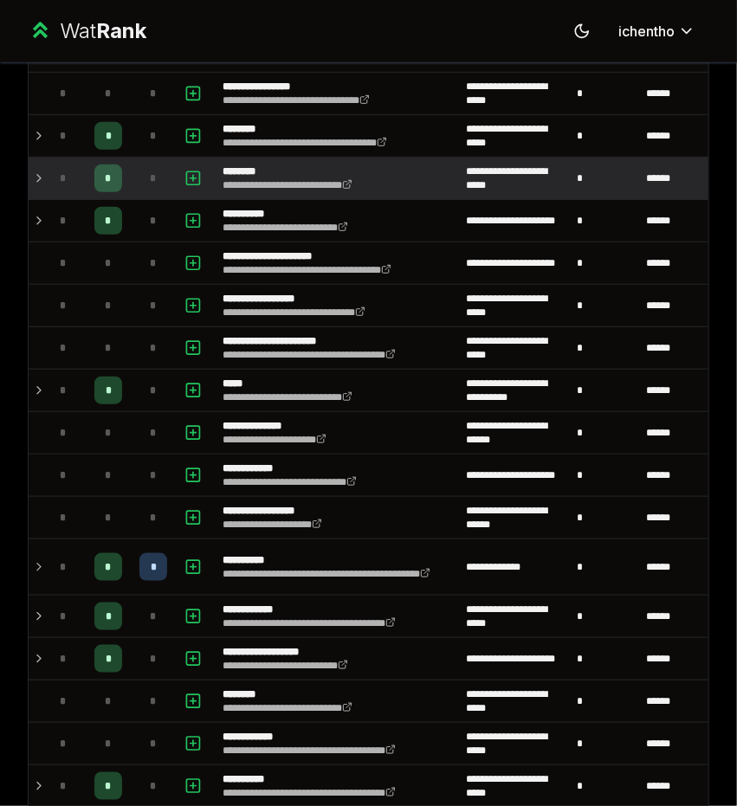
scroll to position [0, 0]
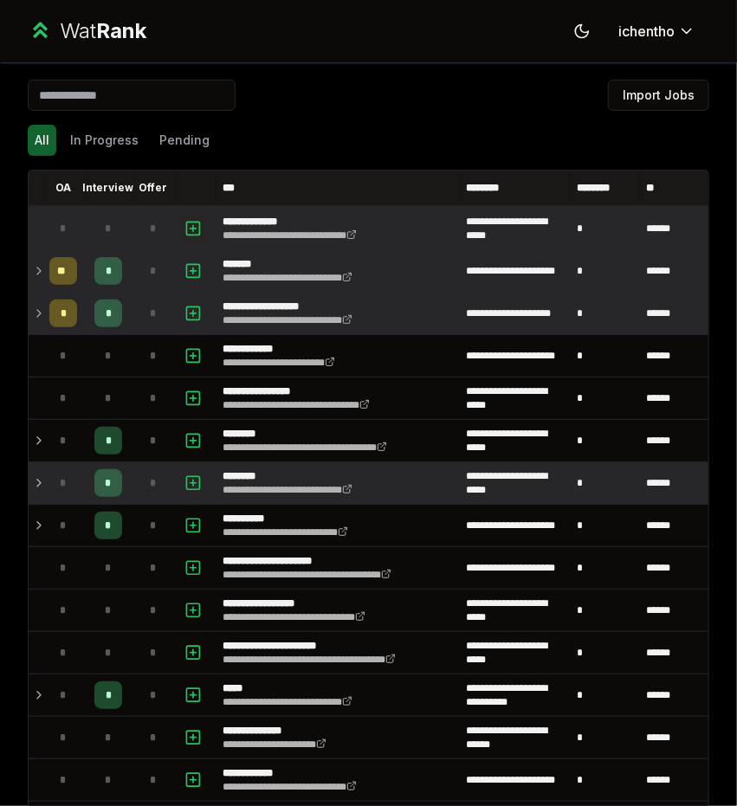
click at [185, 231] on icon "button" at bounding box center [192, 228] width 17 height 21
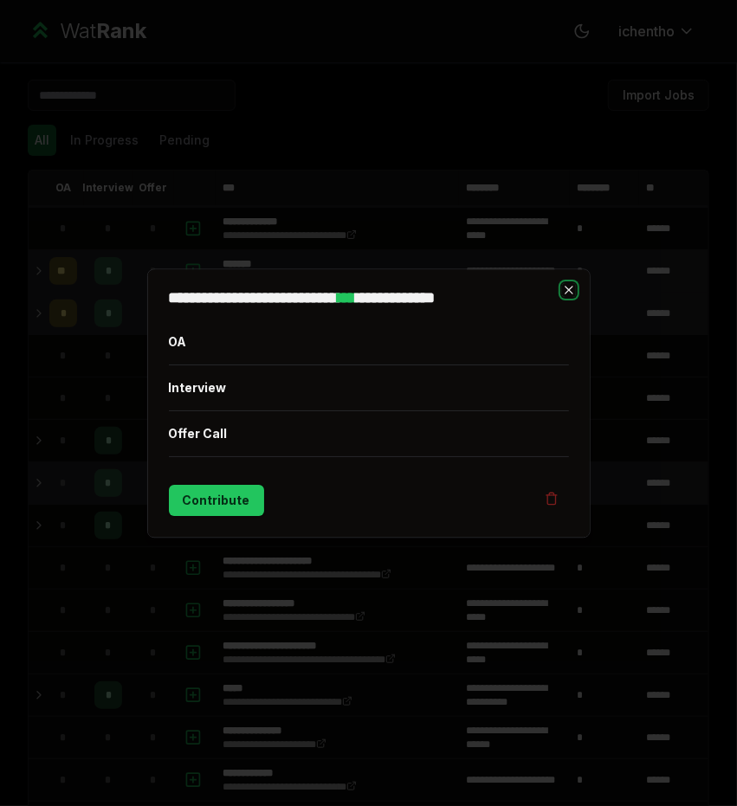
click at [564, 284] on icon "button" at bounding box center [569, 290] width 14 height 14
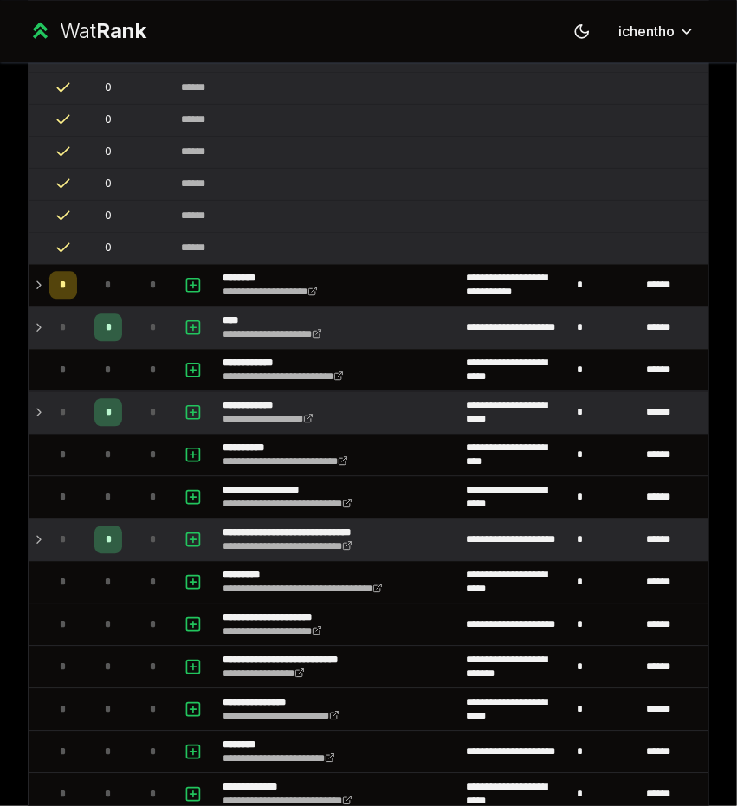
scroll to position [1441, 0]
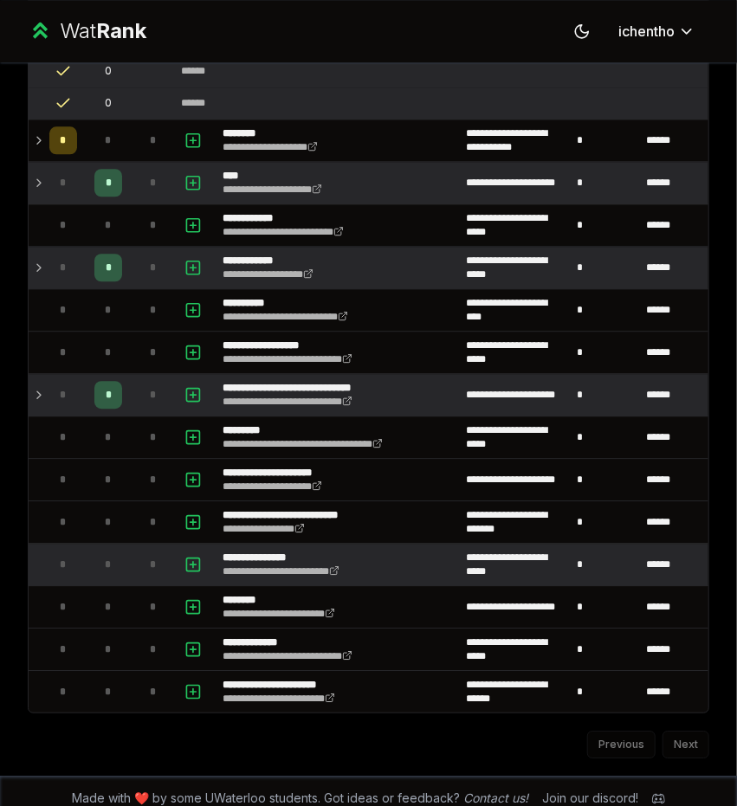
click at [145, 551] on div "*" at bounding box center [153, 565] width 28 height 28
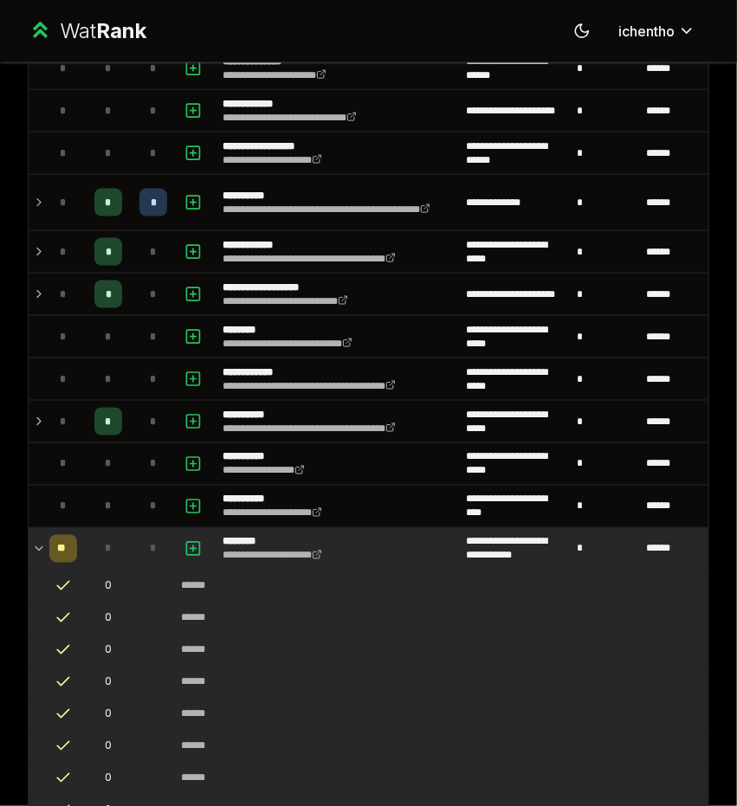
scroll to position [616, 0]
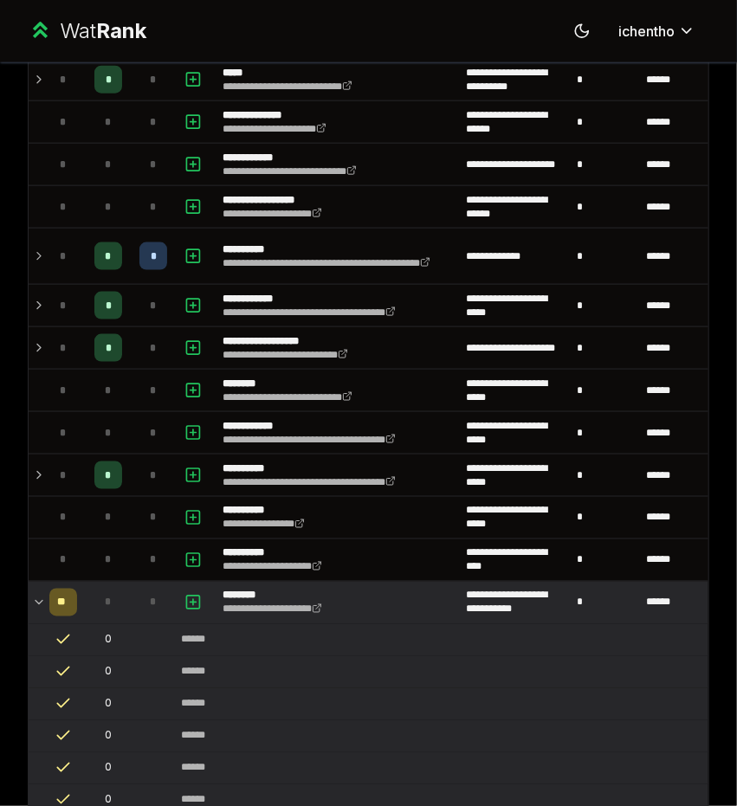
click at [38, 602] on icon at bounding box center [39, 602] width 14 height 21
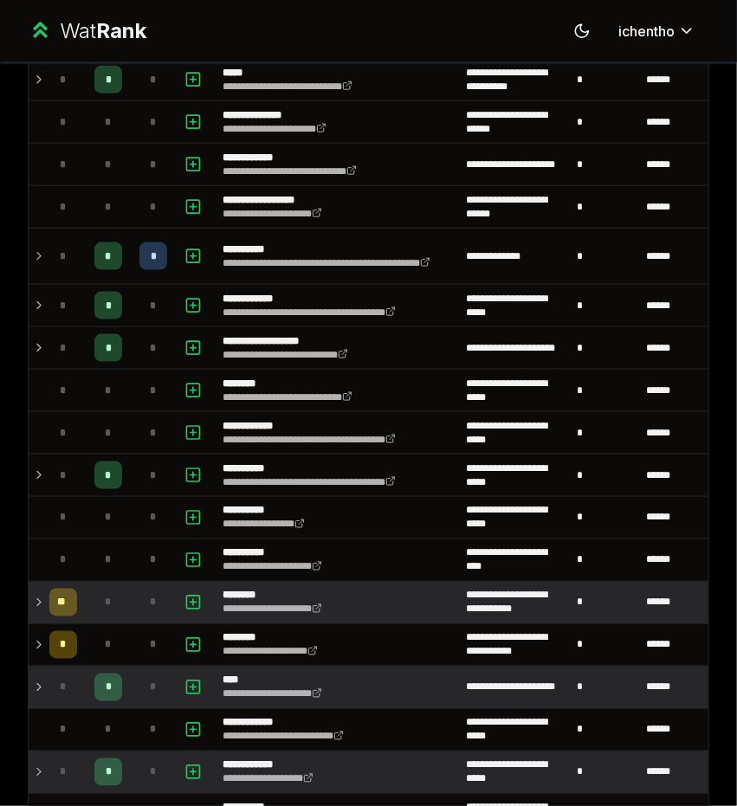
scroll to position [0, 0]
